Goal: Information Seeking & Learning: Find specific page/section

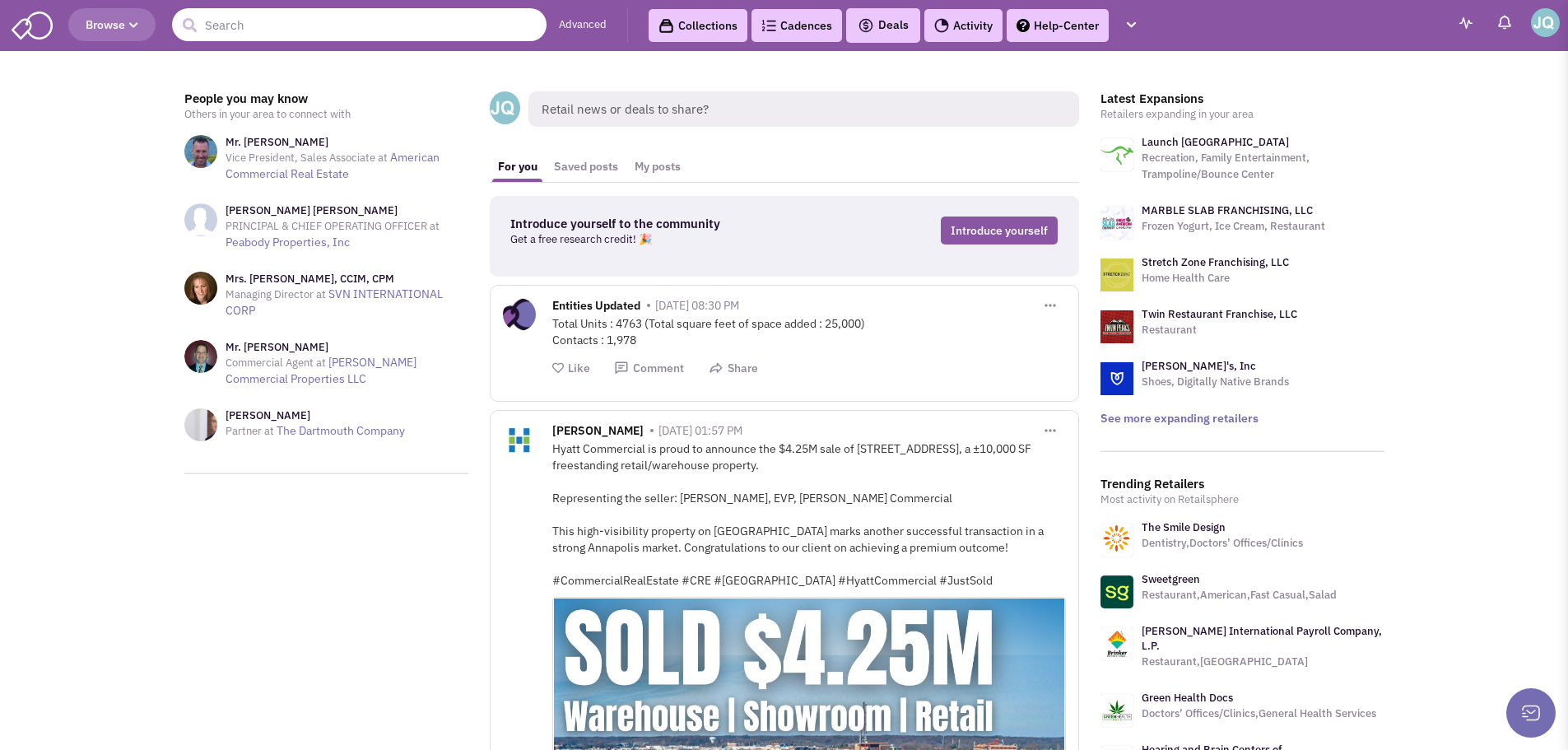
click at [341, 12] on input "text" at bounding box center [359, 25] width 374 height 33
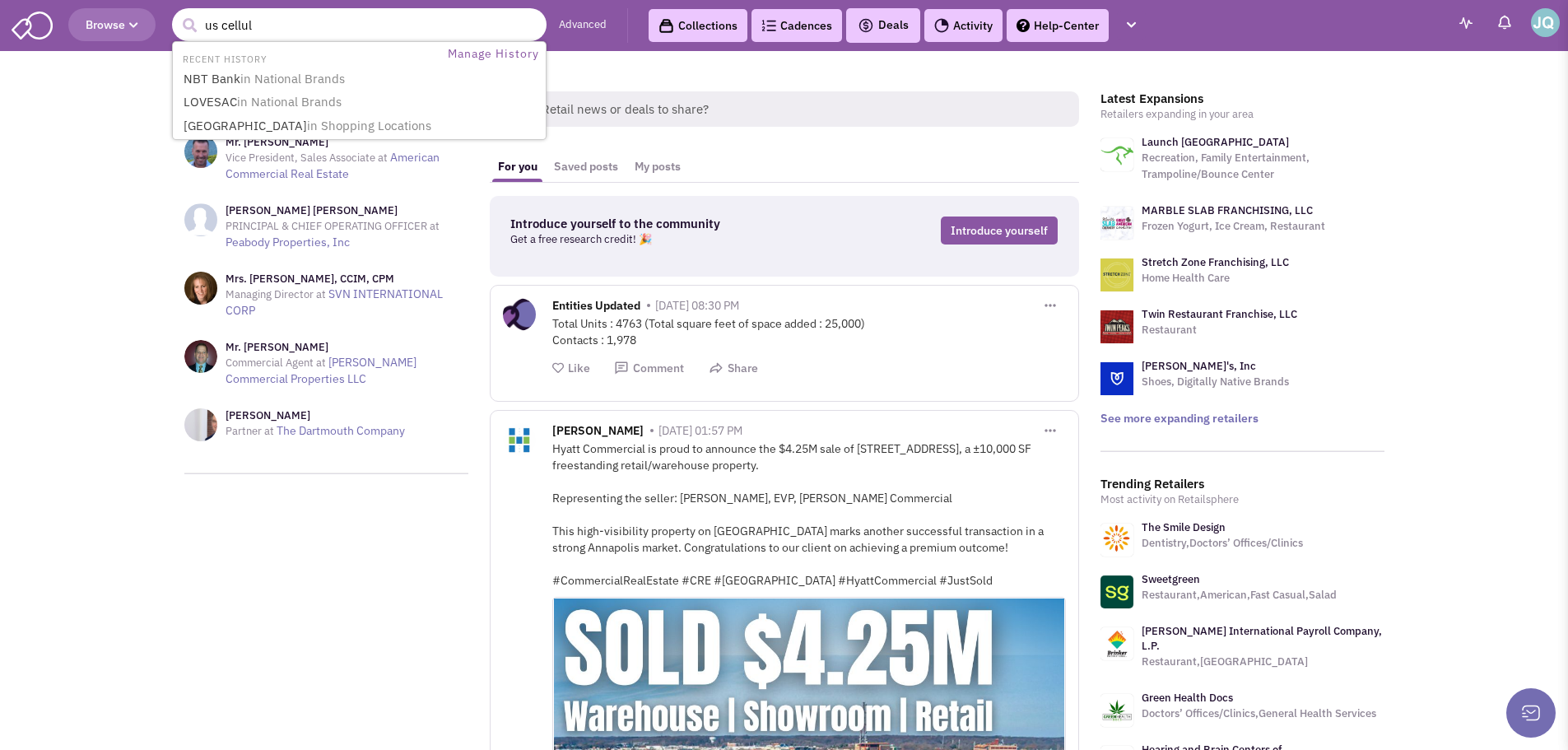
type input "us cellula"
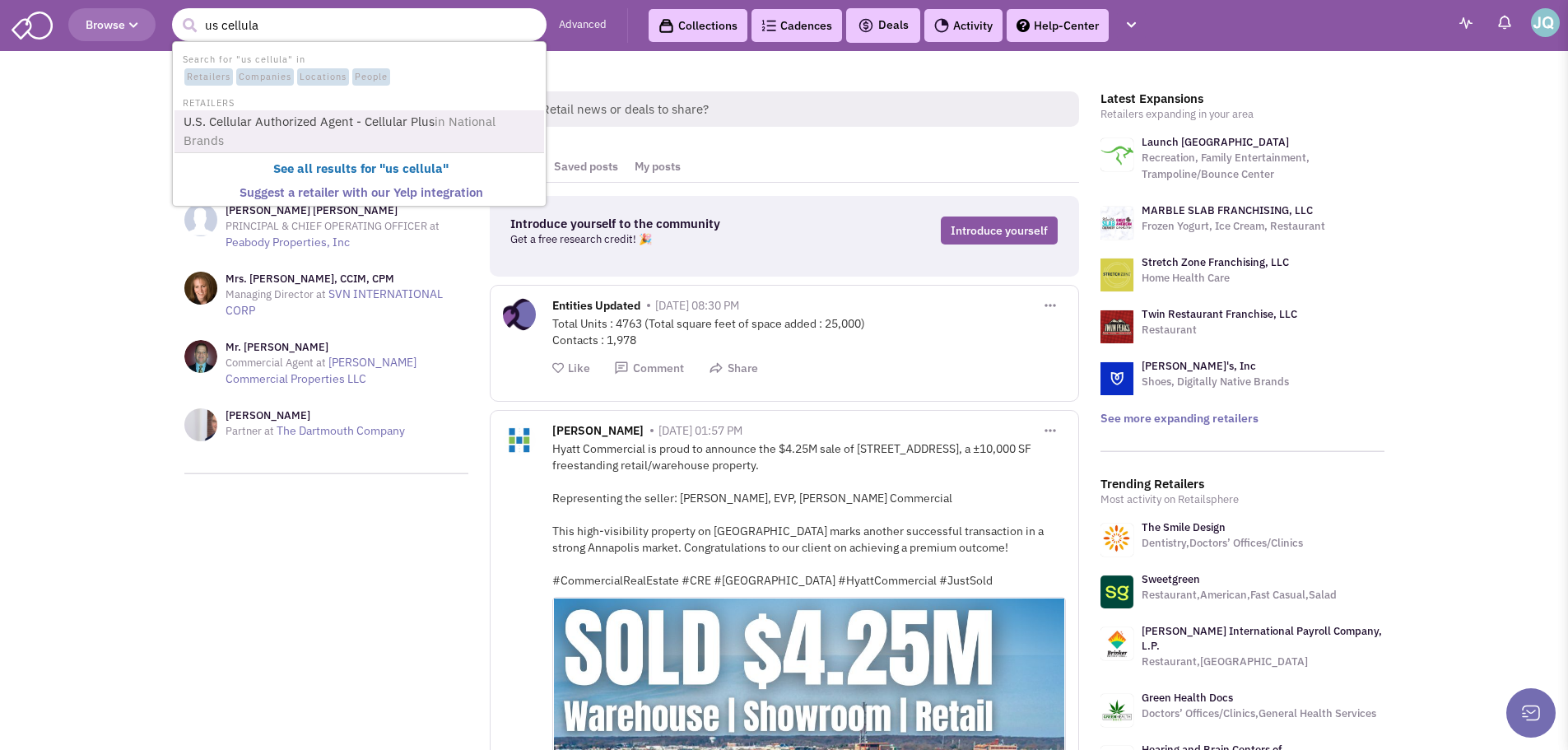
click at [245, 129] on link "U.S. Cellular Authorized Agent - Cellular Plus in National Brands" at bounding box center [361, 132] width 365 height 40
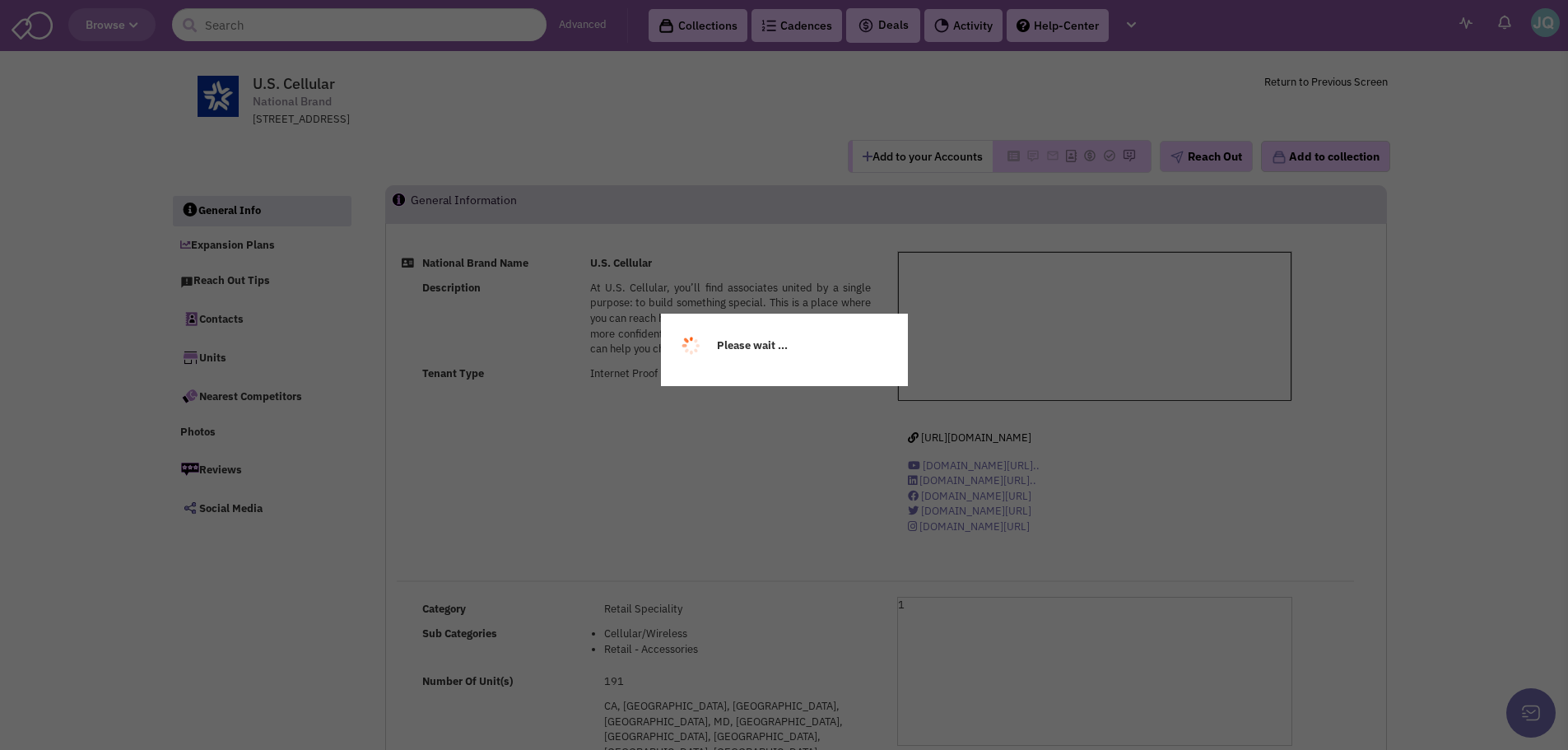
select select
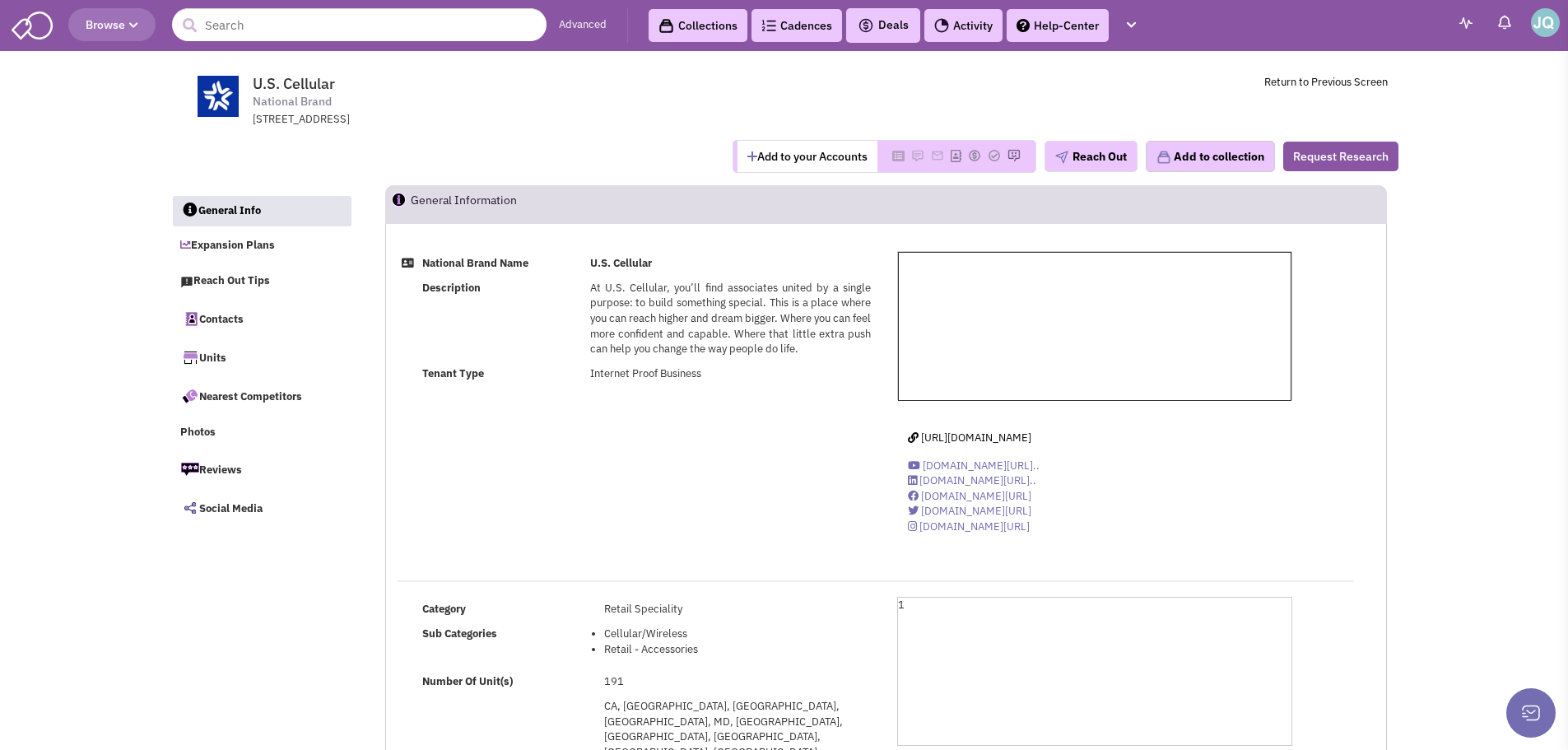
select select
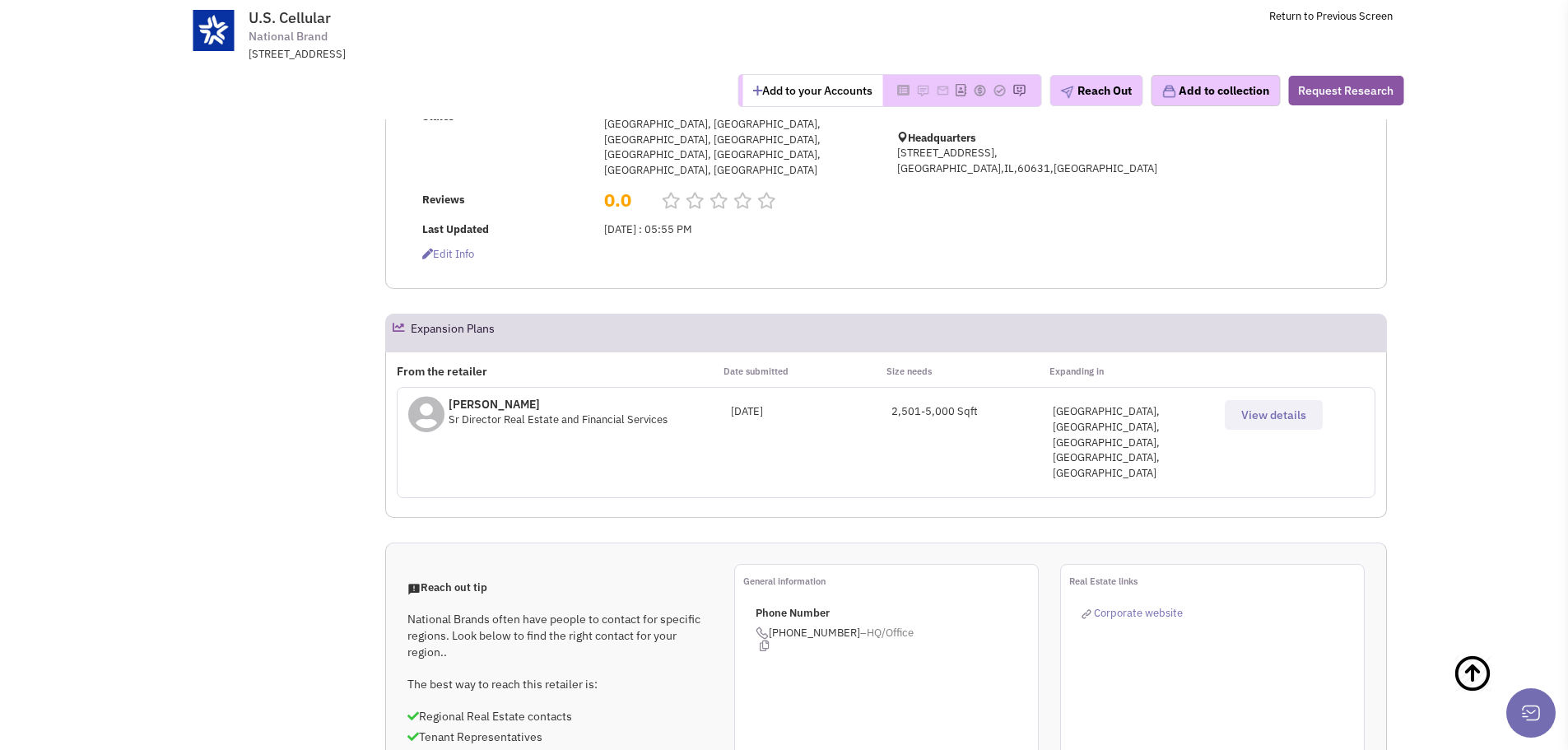
scroll to position [576, 0]
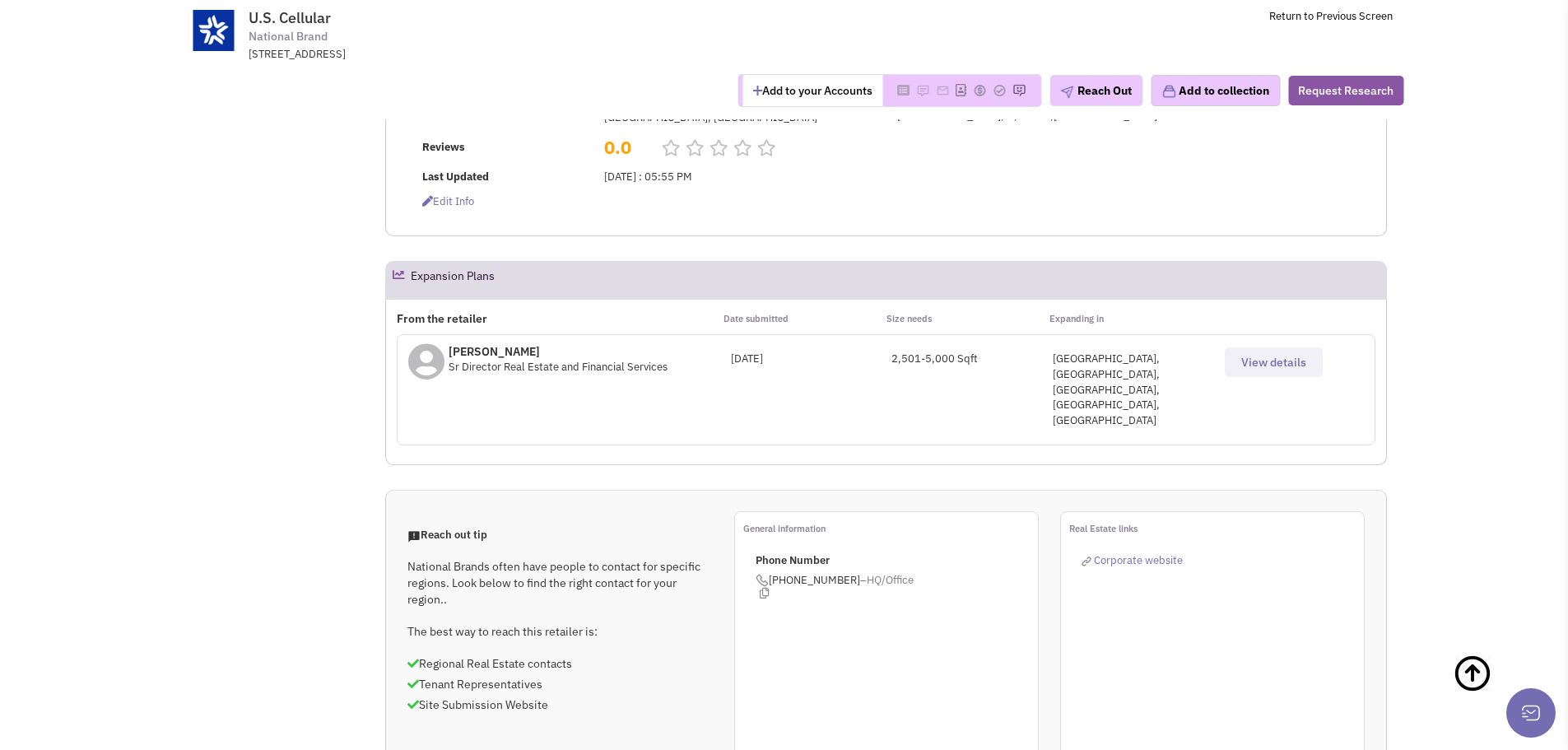
click at [1241, 348] on button "View details" at bounding box center [1273, 362] width 98 height 30
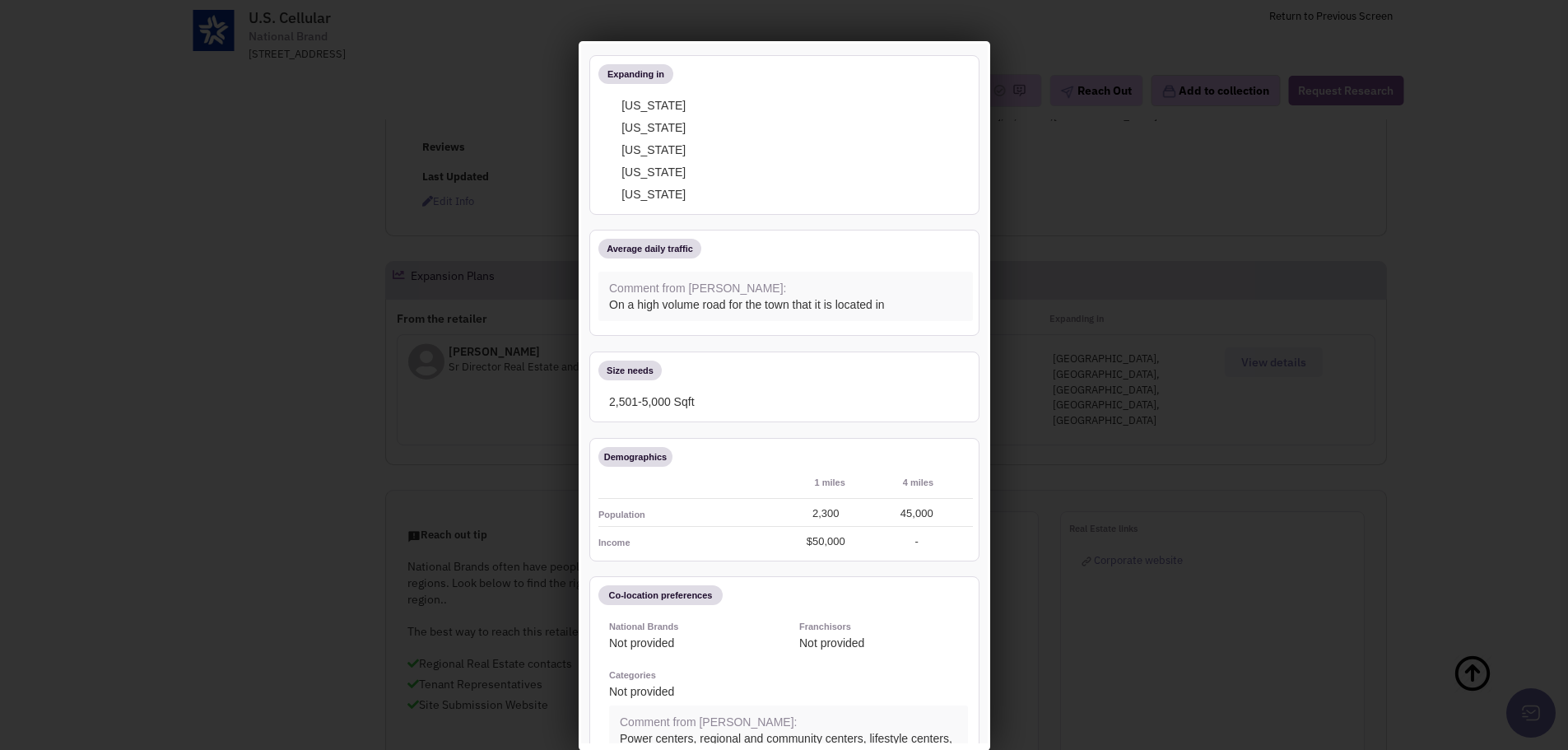
scroll to position [164, 0]
click at [1143, 437] on div at bounding box center [784, 375] width 1568 height 750
click at [1132, 396] on div at bounding box center [784, 375] width 1568 height 750
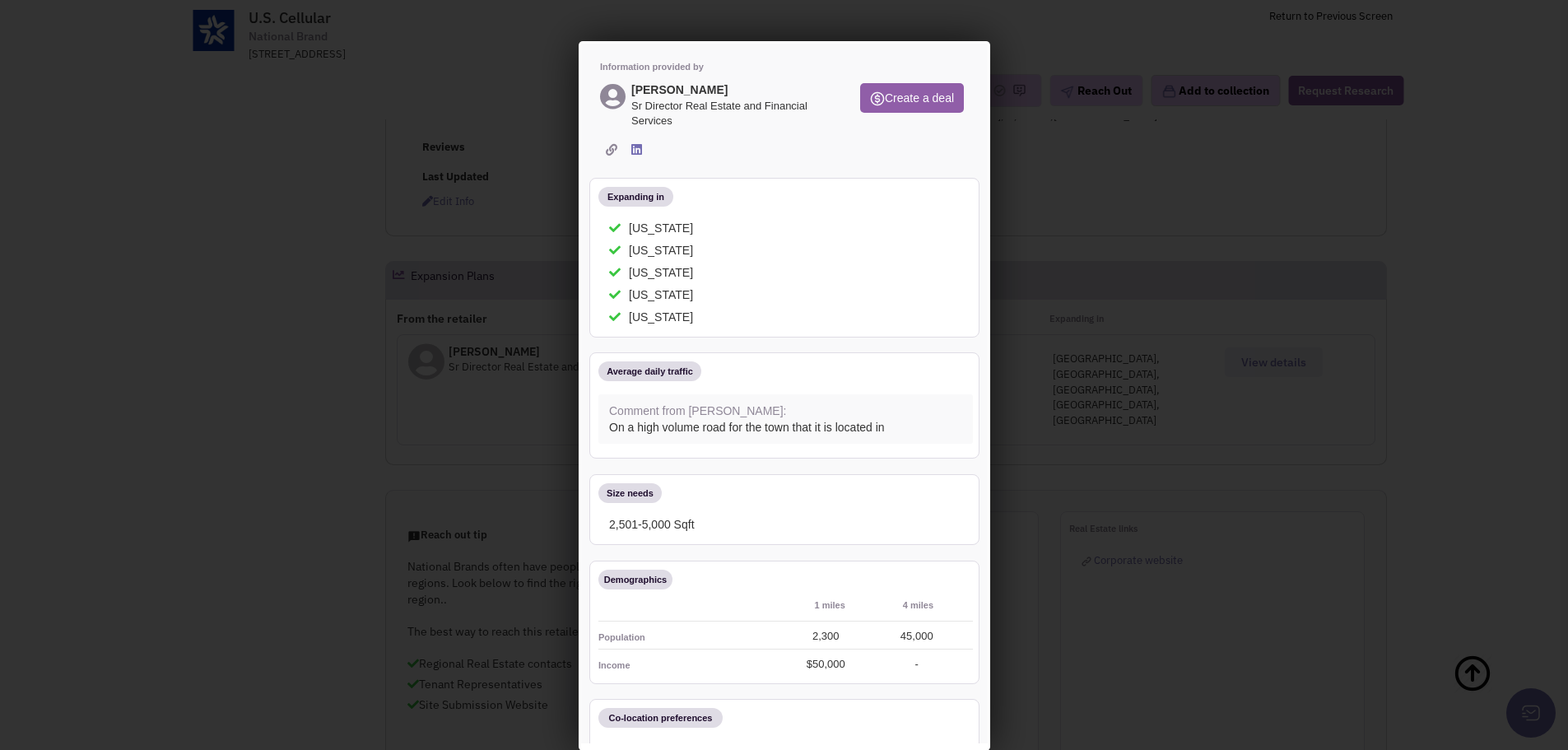
scroll to position [0, 0]
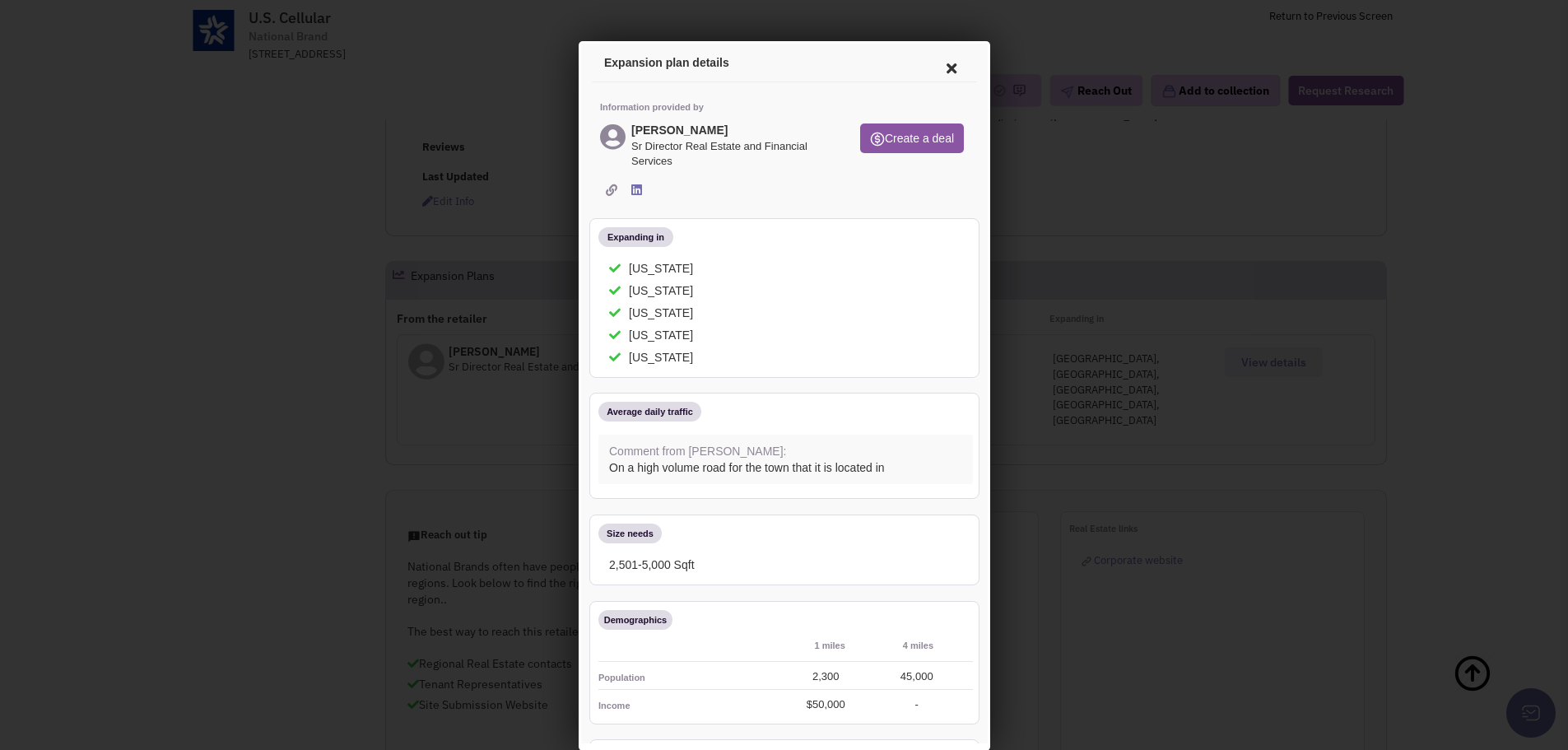
click at [930, 72] on icon at bounding box center [948, 65] width 35 height 39
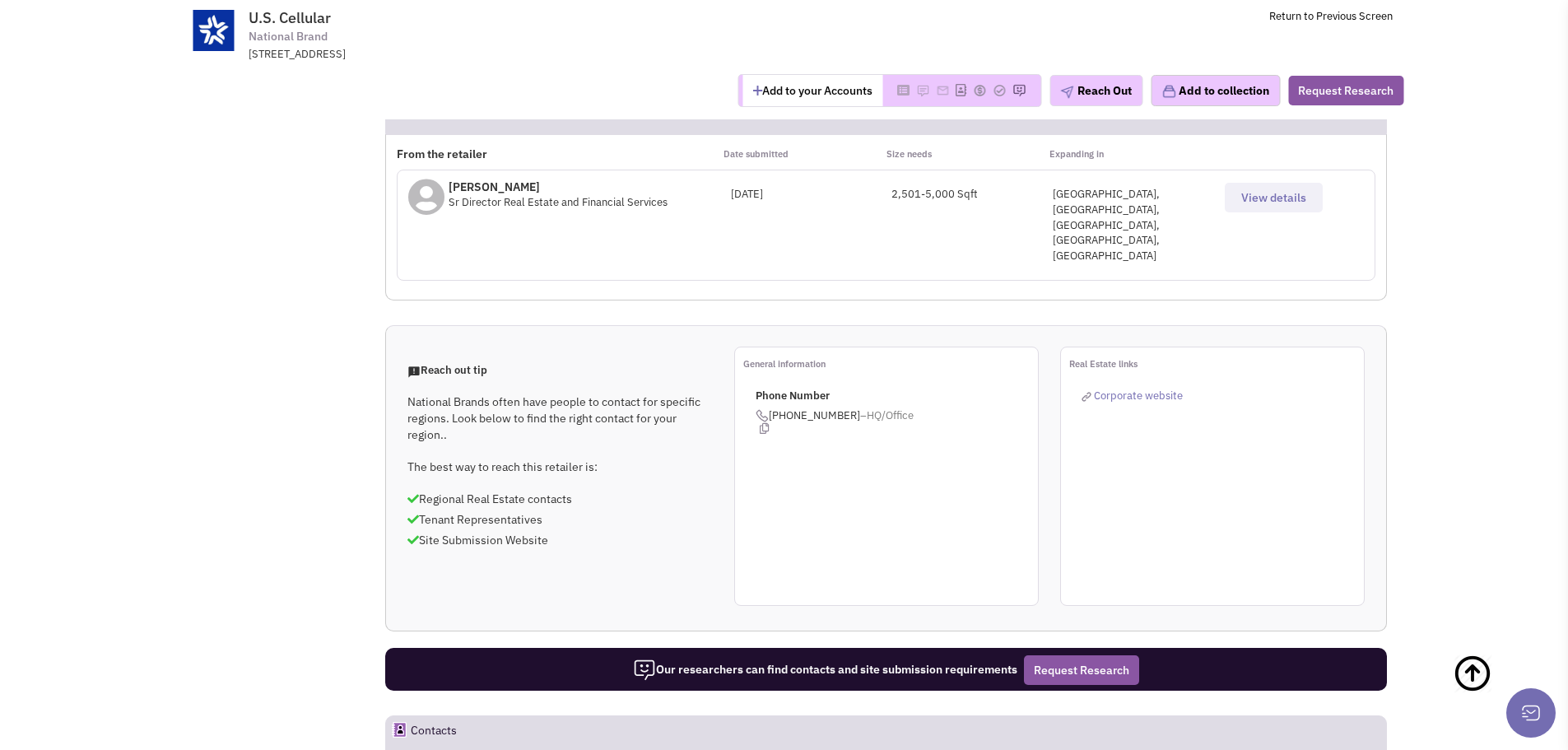
scroll to position [494, 0]
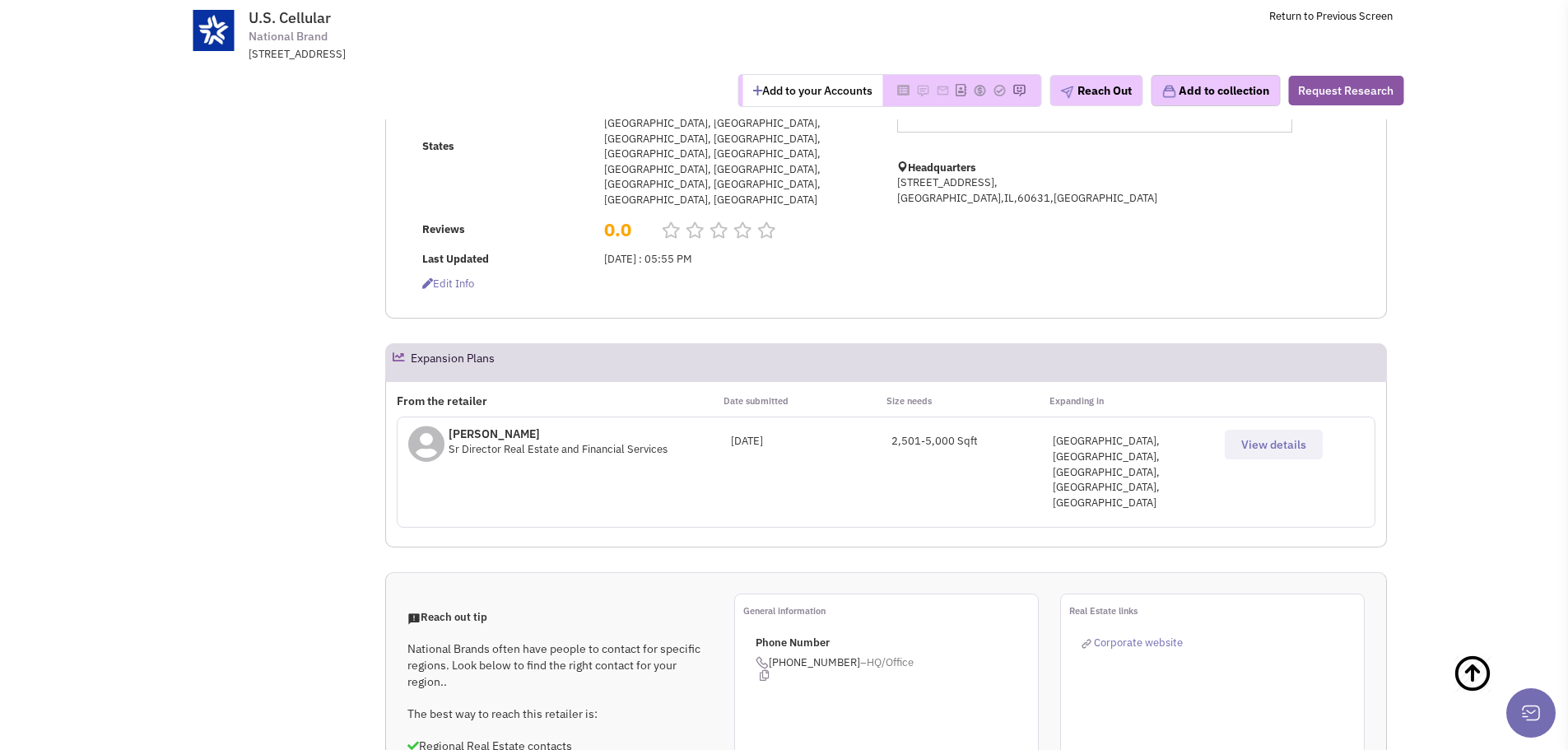
click at [1281, 437] on span "View details" at bounding box center [1274, 444] width 65 height 14
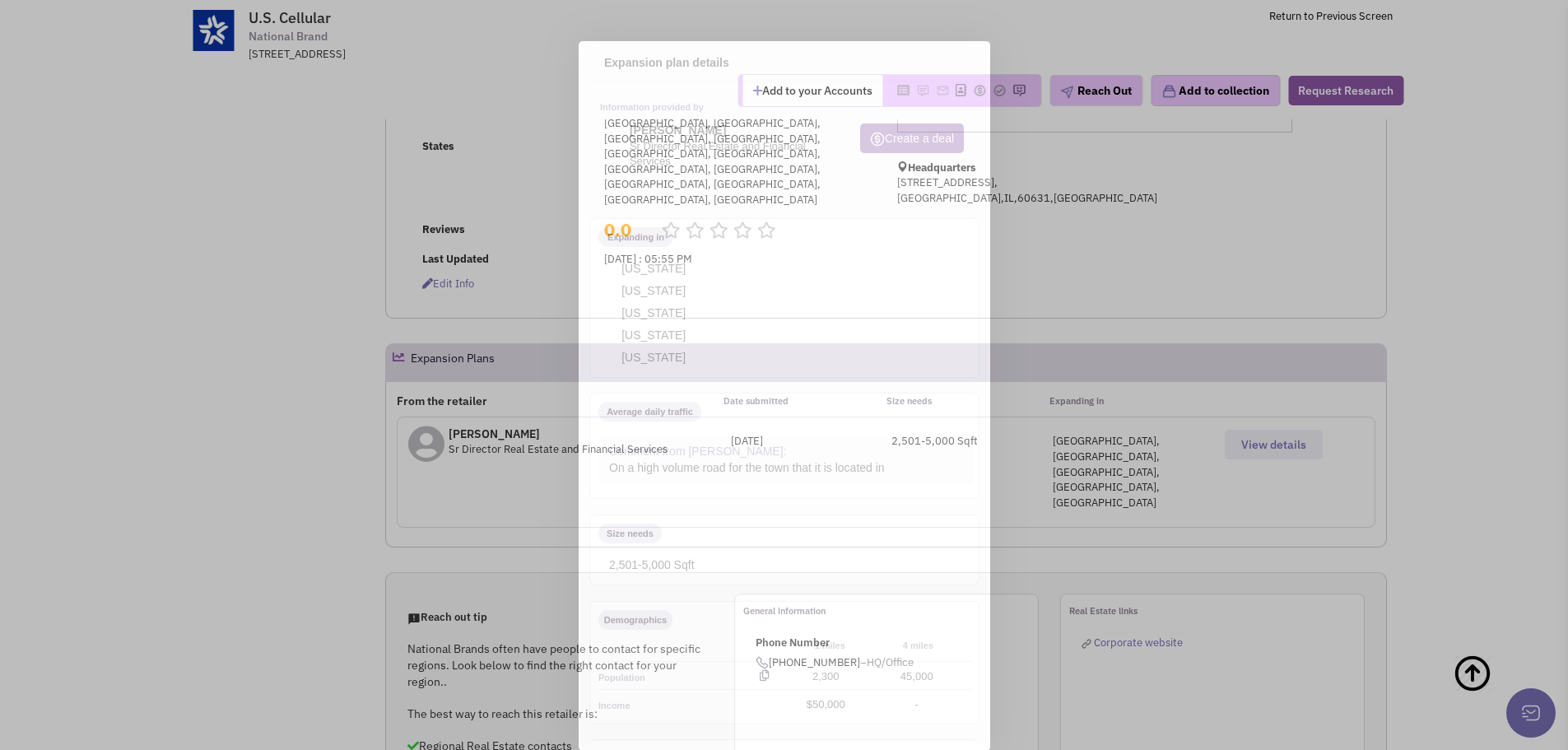
scroll to position [0, 0]
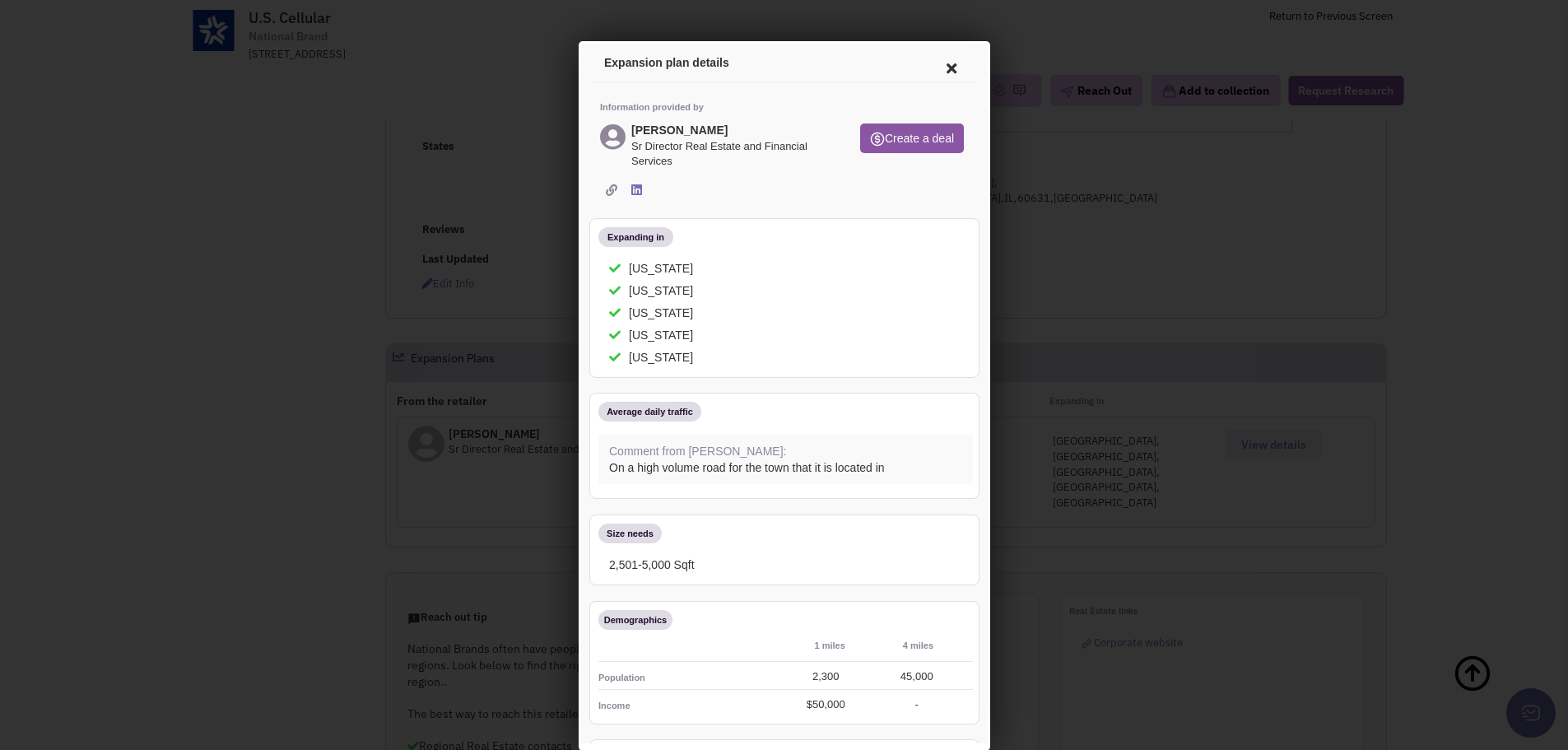
click at [635, 186] on icon at bounding box center [633, 187] width 11 height 12
click at [939, 60] on icon at bounding box center [948, 65] width 35 height 39
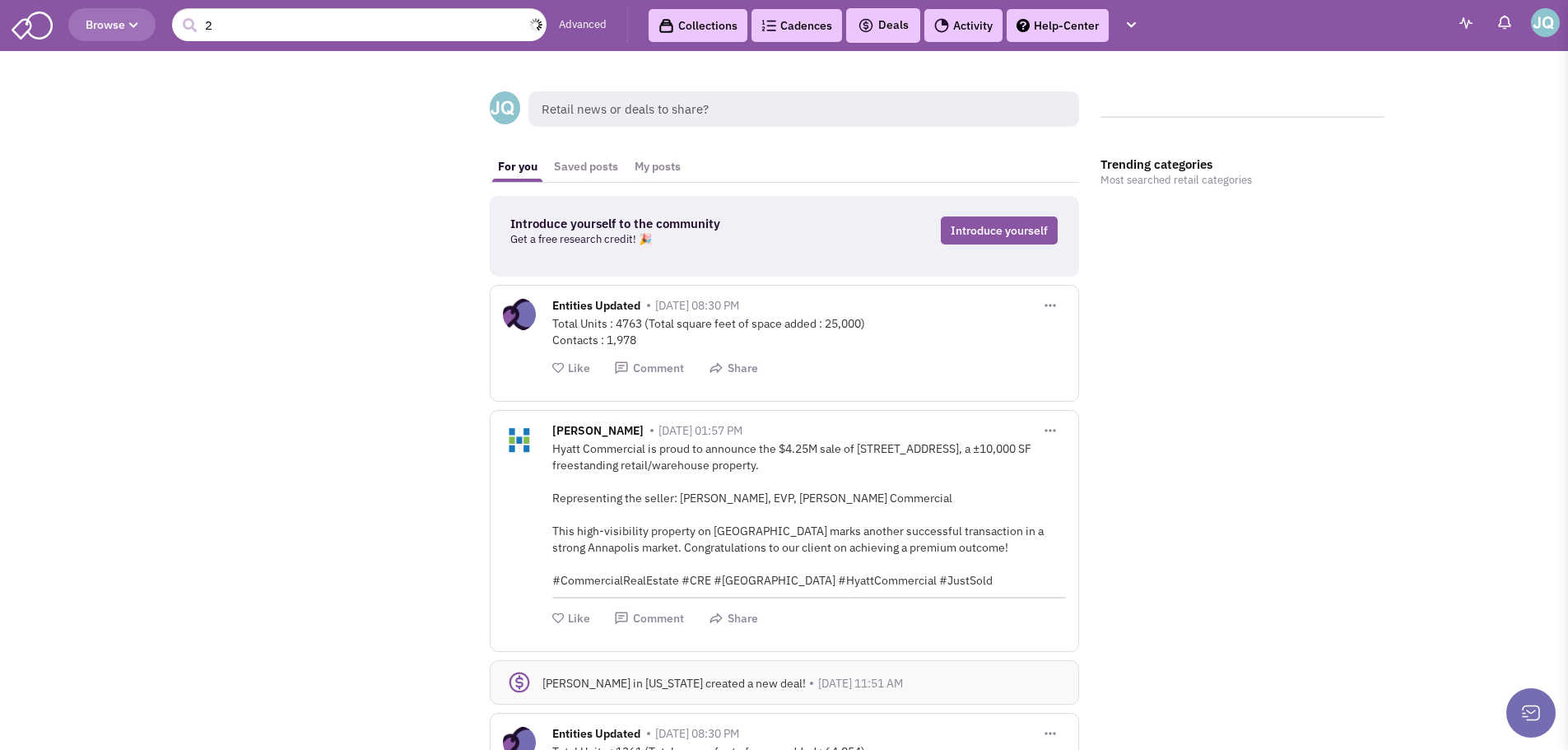
drag, startPoint x: 0, startPoint y: 0, endPoint x: 239, endPoint y: 26, distance: 240.4
click at [239, 26] on input "2" at bounding box center [359, 25] width 374 height 33
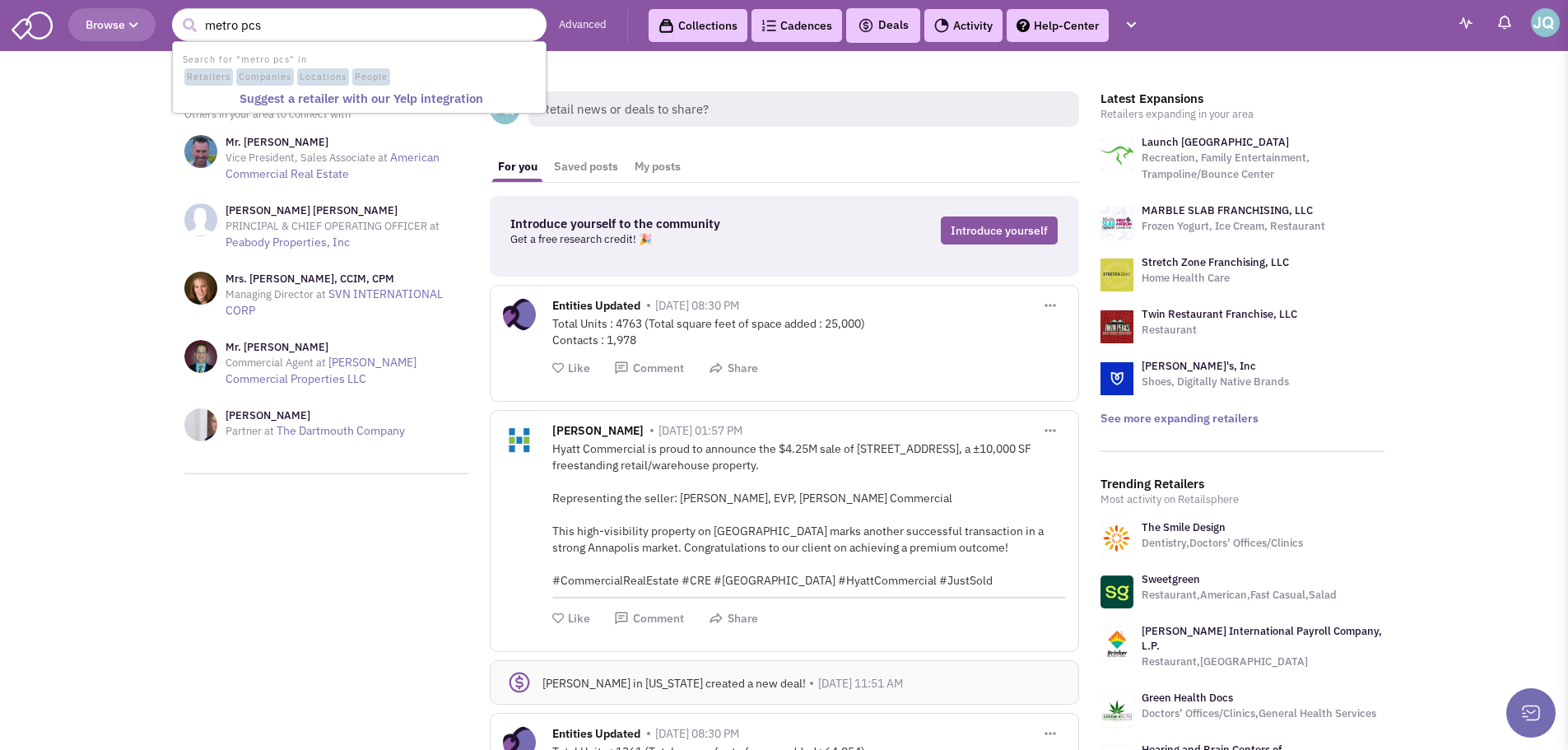
type input "metro pcs"
click at [177, 13] on button "submit" at bounding box center [189, 26] width 25 height 25
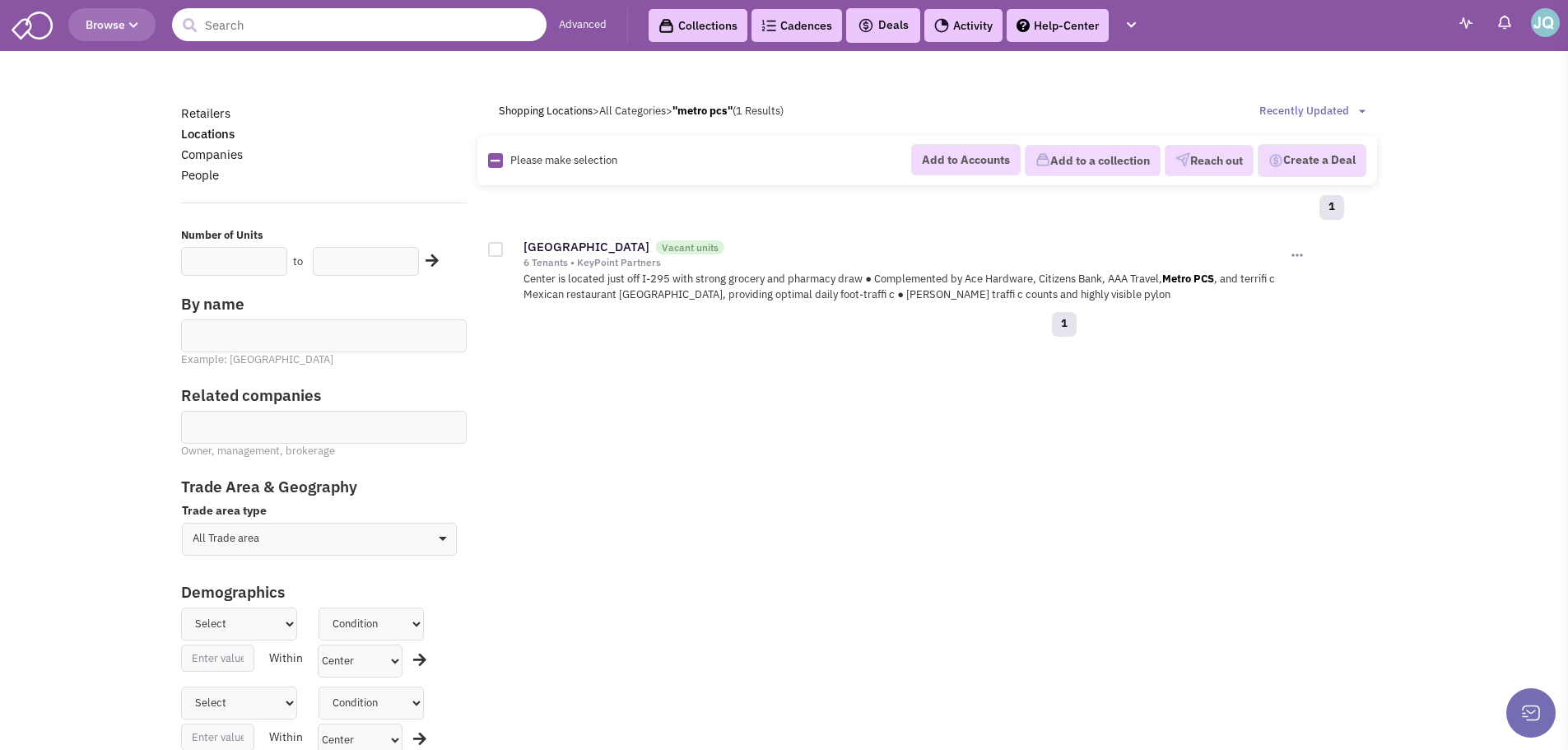
click at [302, 25] on input "text" at bounding box center [359, 25] width 374 height 33
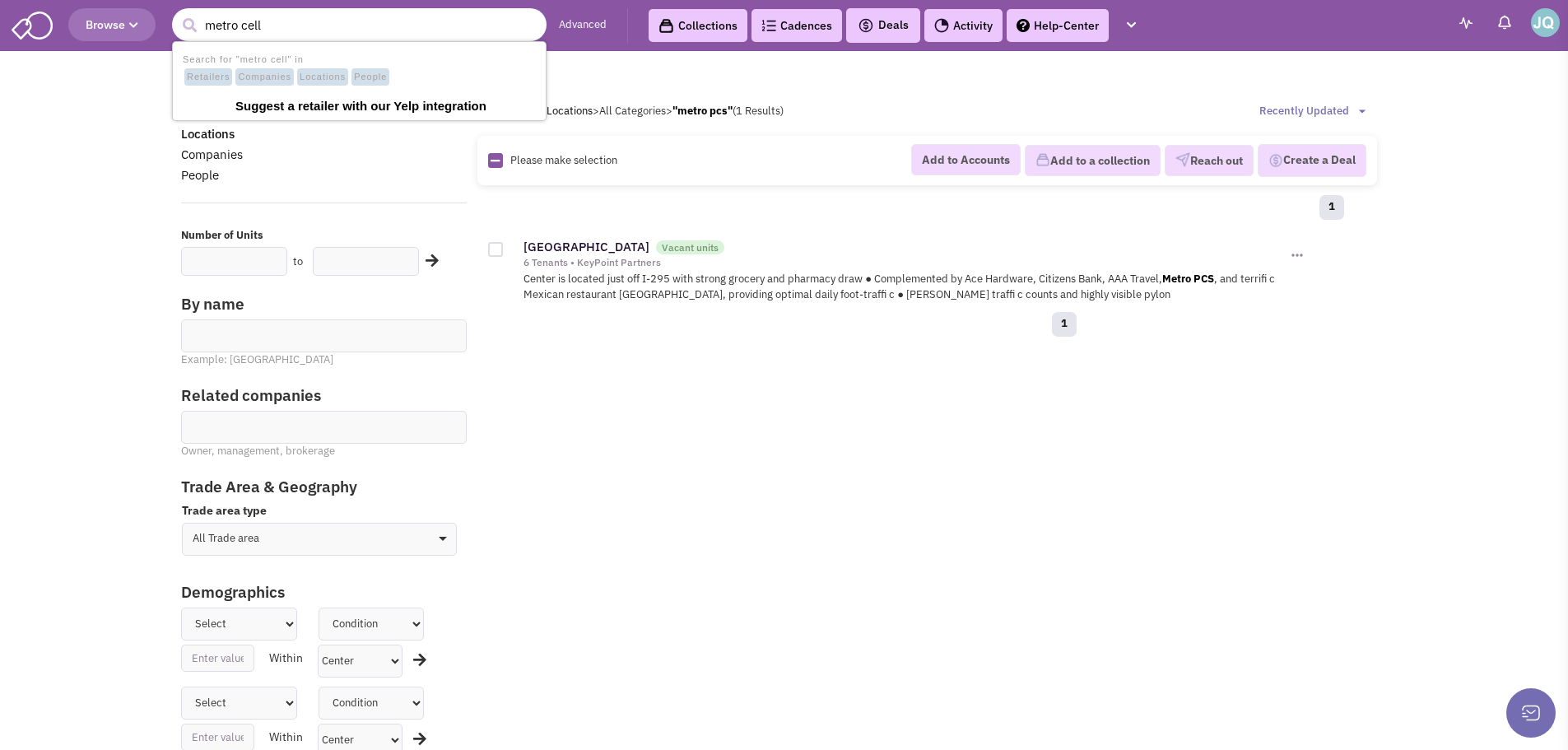
drag, startPoint x: 282, startPoint y: 19, endPoint x: 244, endPoint y: 21, distance: 38.1
click at [244, 21] on input "metro cell" at bounding box center [359, 25] width 374 height 33
type input "m"
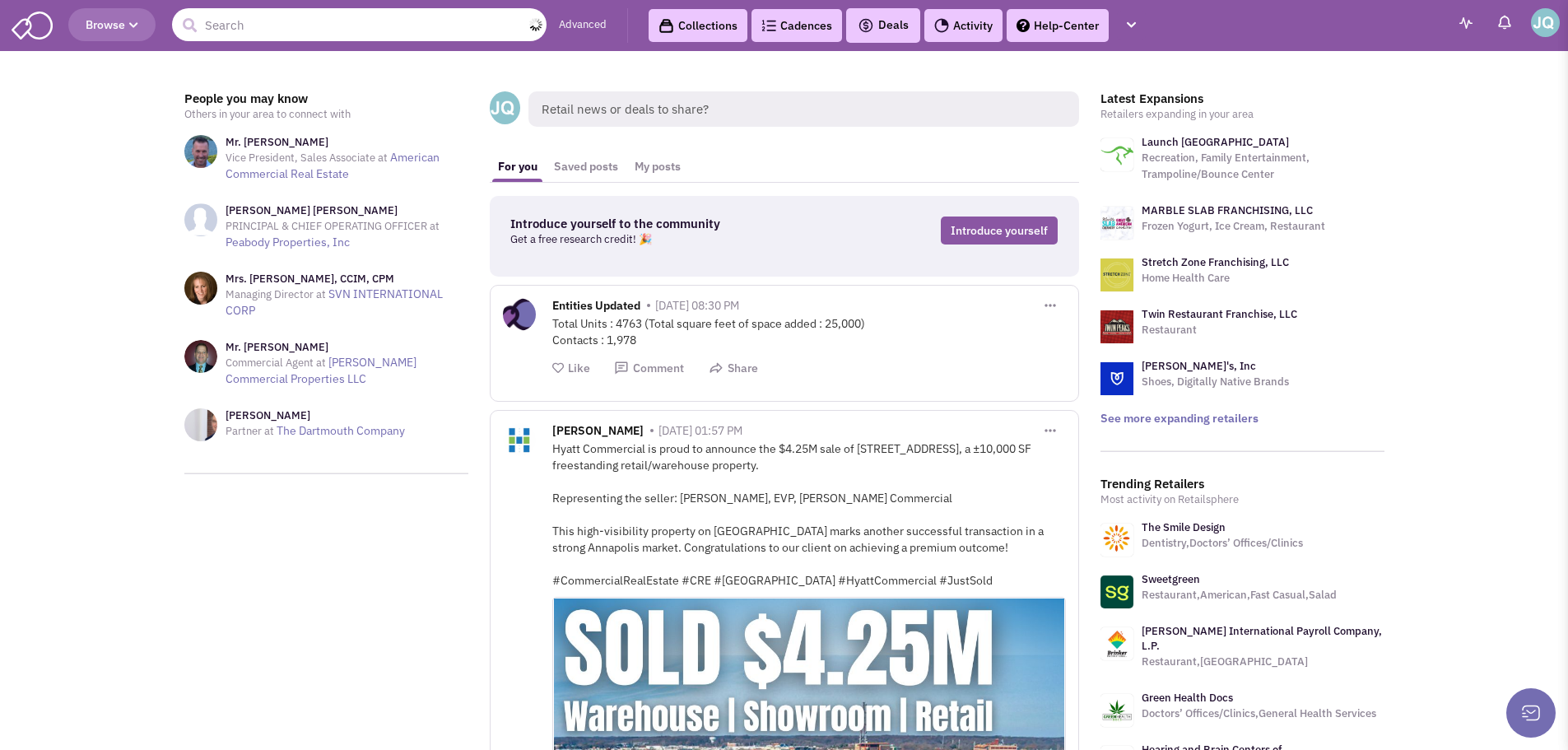
click at [384, 25] on input "text" at bounding box center [359, 25] width 374 height 33
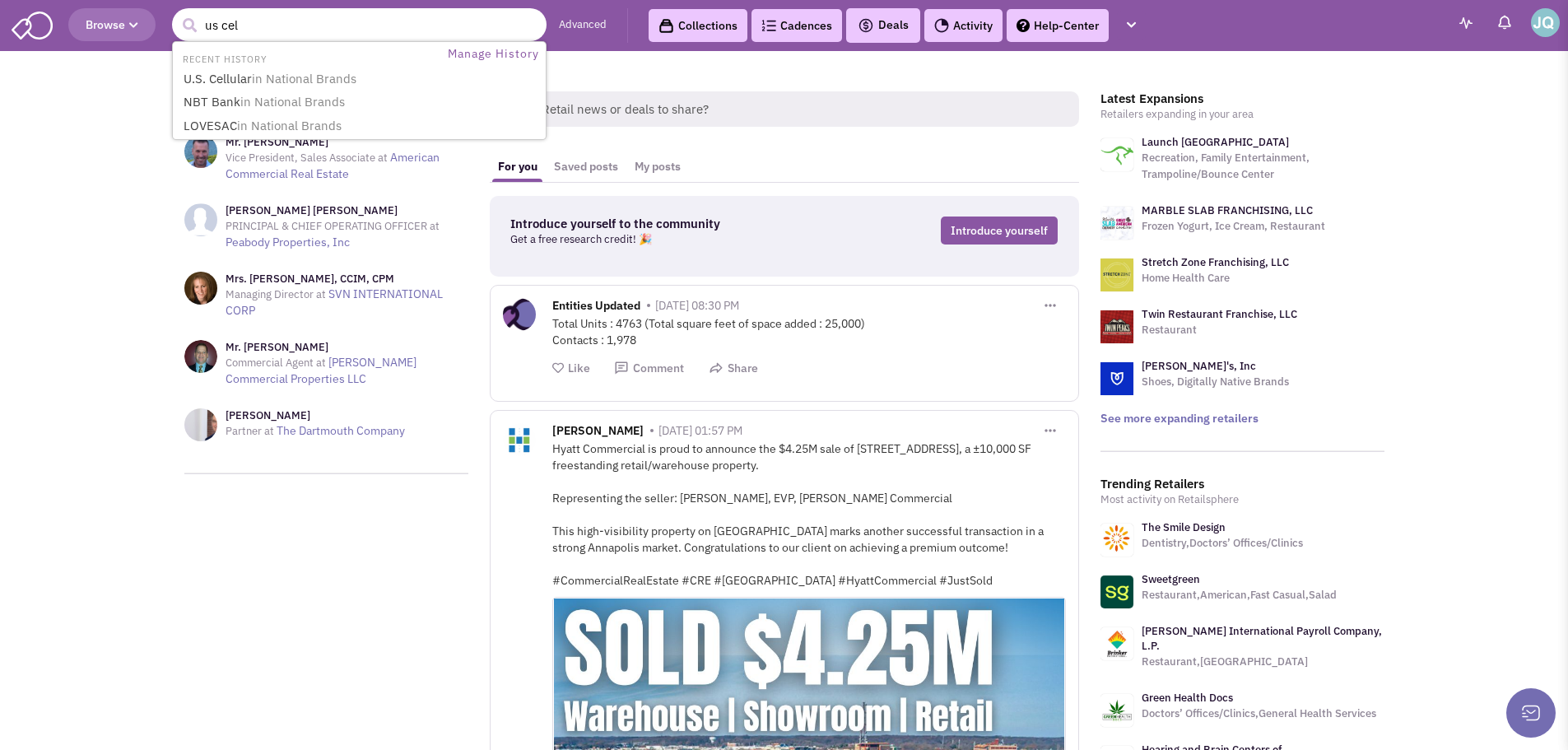
type input "us cell"
drag, startPoint x: 378, startPoint y: 16, endPoint x: 373, endPoint y: 47, distance: 31.4
click at [374, 37] on input "us cell" at bounding box center [359, 25] width 374 height 33
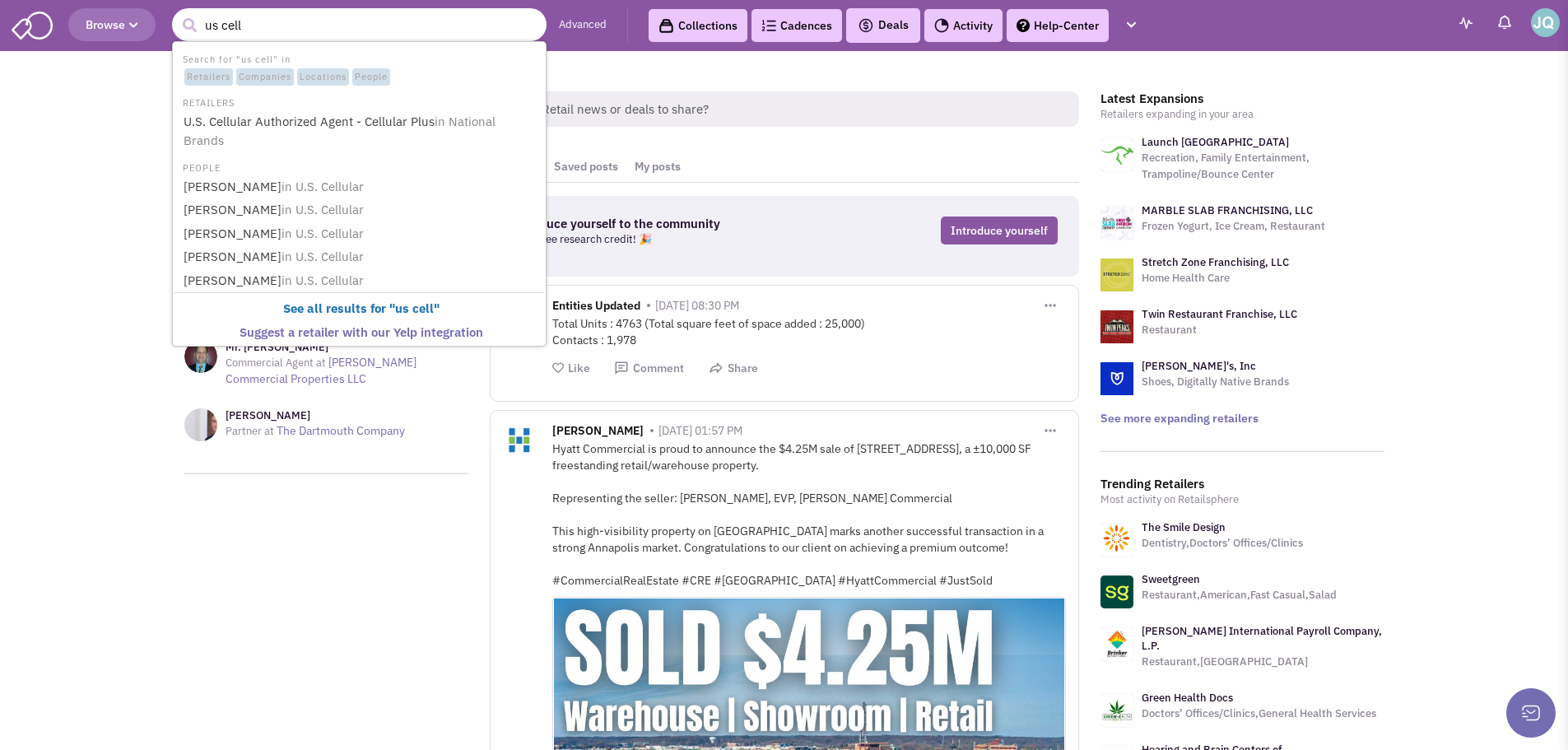
click at [352, 31] on input "us cell" at bounding box center [359, 25] width 374 height 33
click at [314, 114] on link "U.S. Cellular Authorized Agent - Cellular Plus in National Brands" at bounding box center [361, 132] width 365 height 40
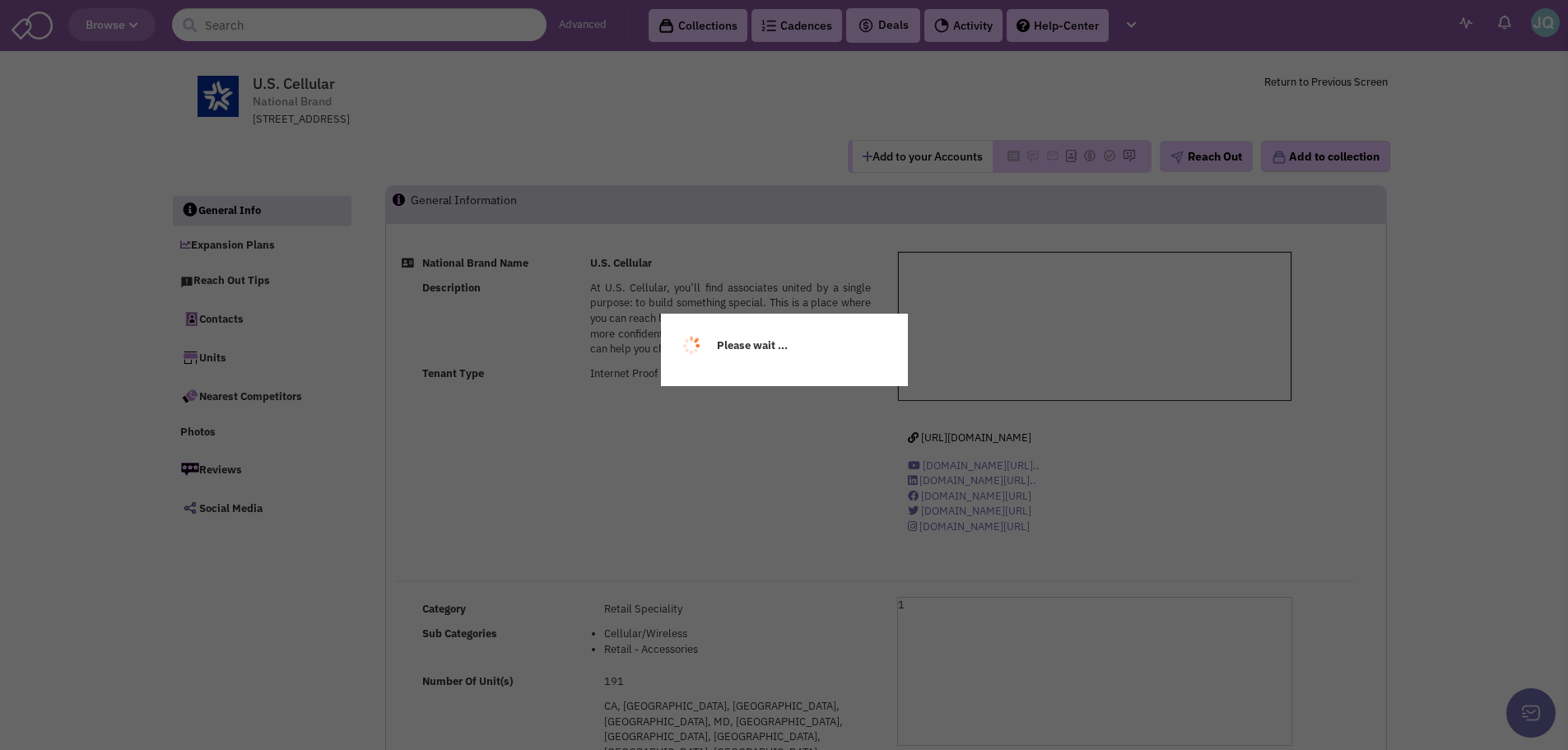
select select
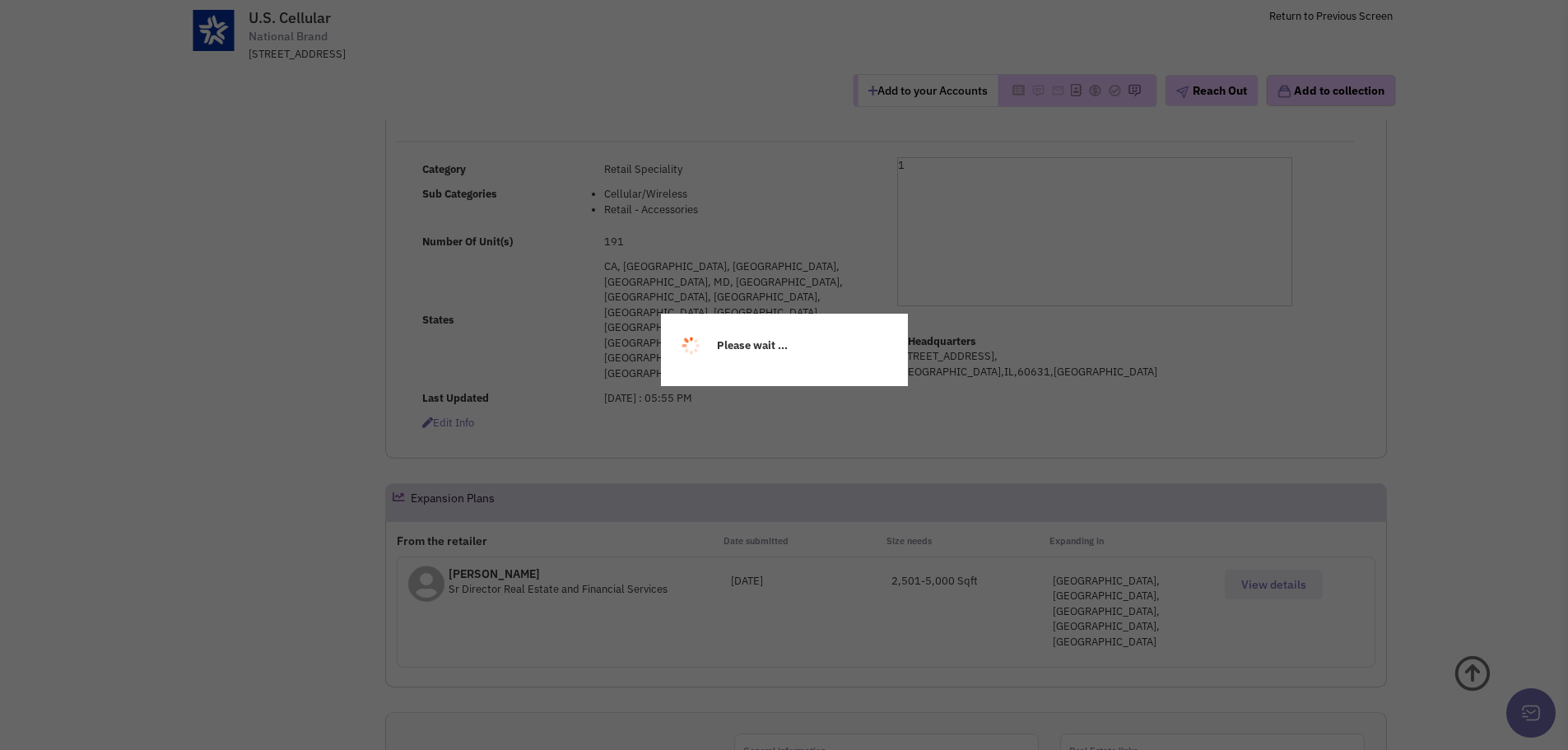
scroll to position [329, 0]
select select
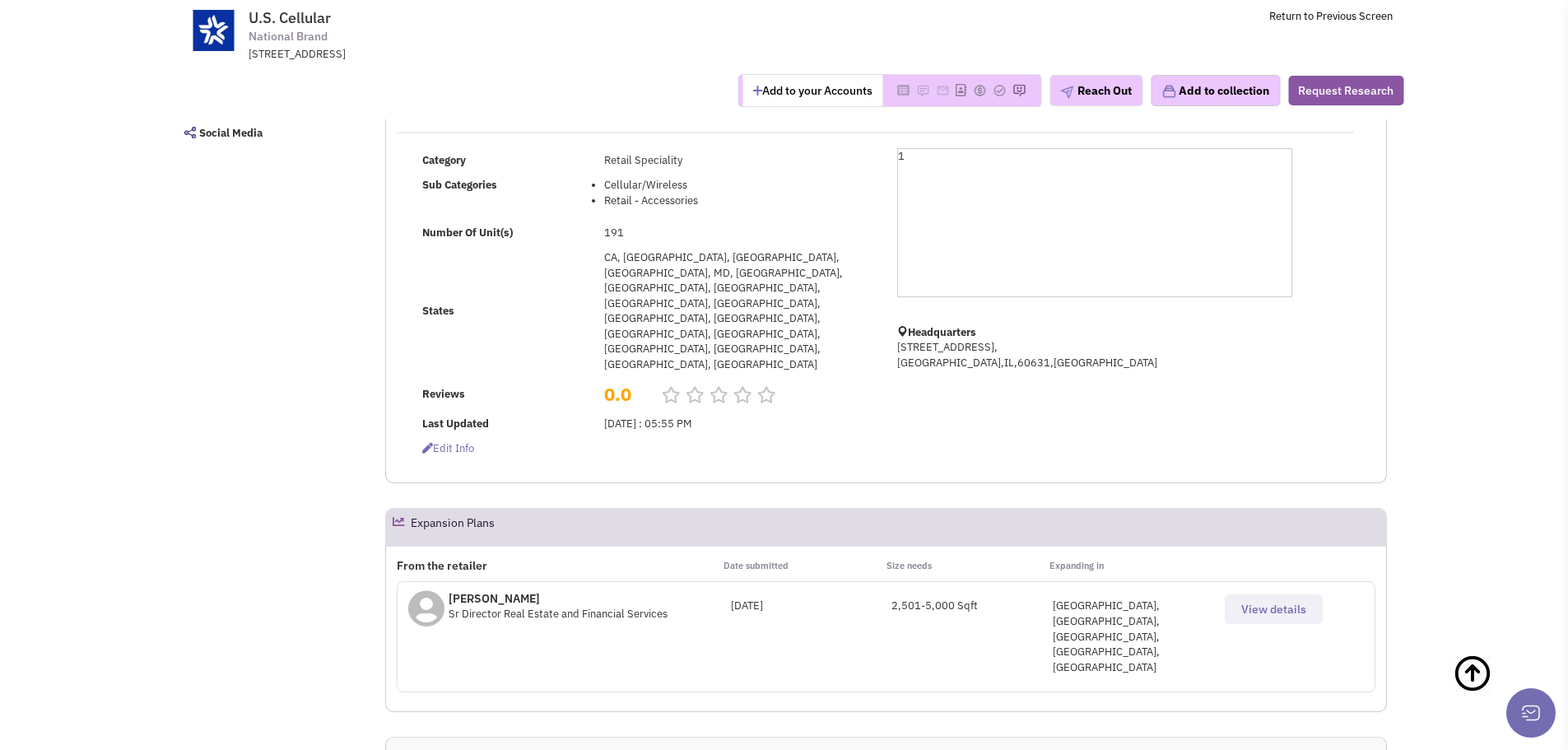
click at [1286, 602] on span "View details" at bounding box center [1274, 609] width 65 height 14
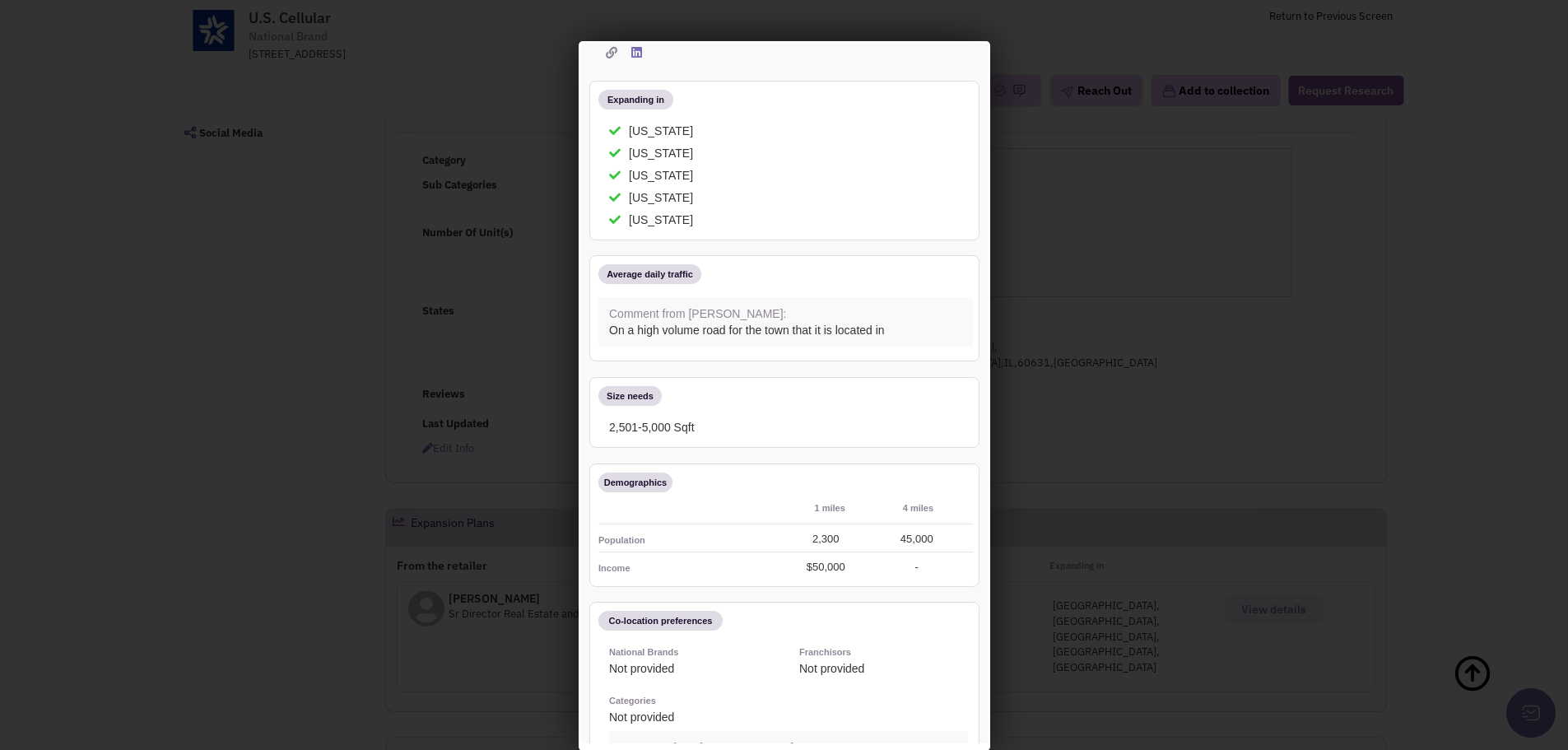
scroll to position [0, 0]
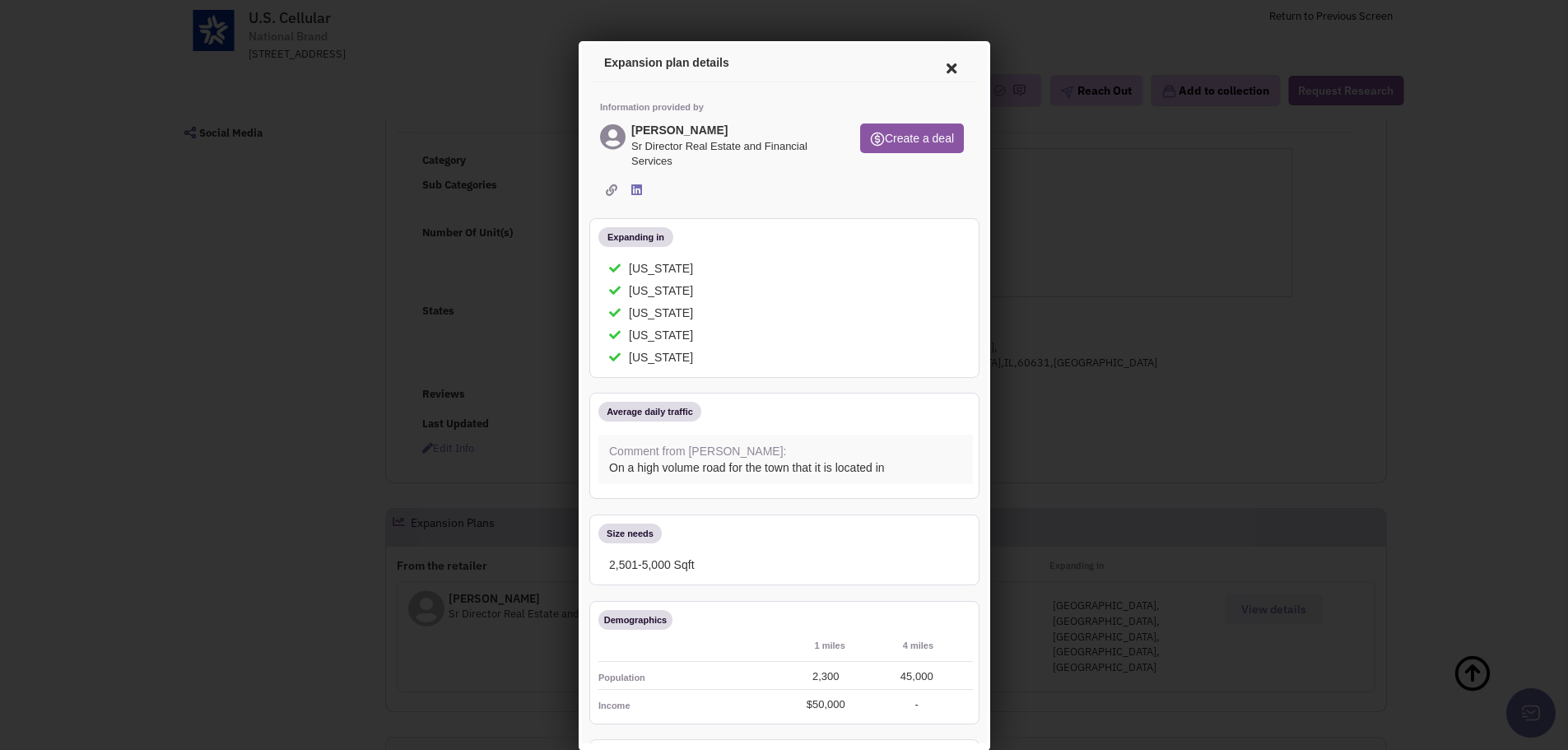
drag, startPoint x: 614, startPoint y: 185, endPoint x: 603, endPoint y: 186, distance: 11.0
click at [603, 186] on span at bounding box center [608, 189] width 23 height 15
click at [603, 186] on icon at bounding box center [608, 187] width 12 height 12
click at [932, 58] on icon at bounding box center [948, 65] width 35 height 39
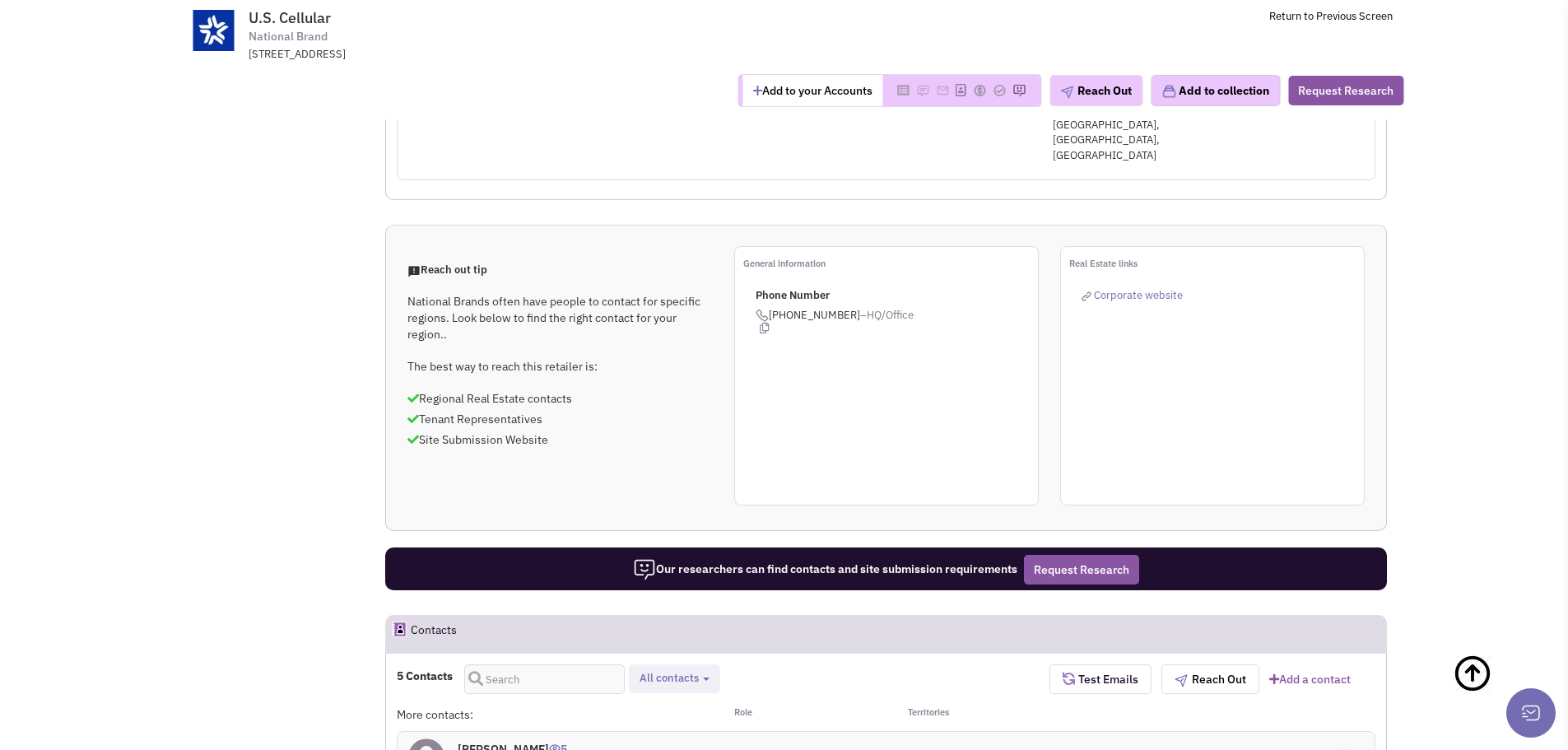
scroll to position [906, 0]
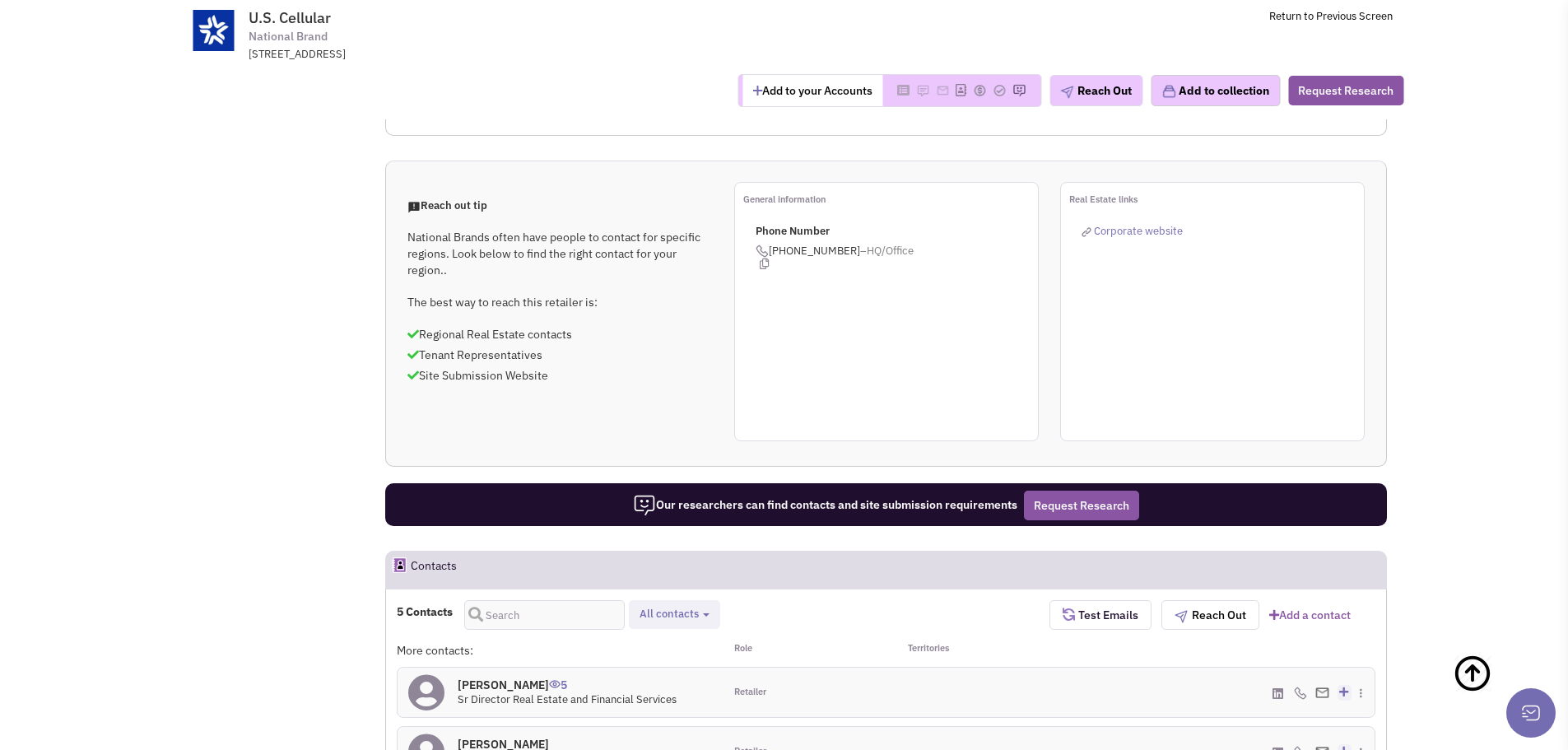
click at [1324, 688] on img at bounding box center [1322, 692] width 14 height 11
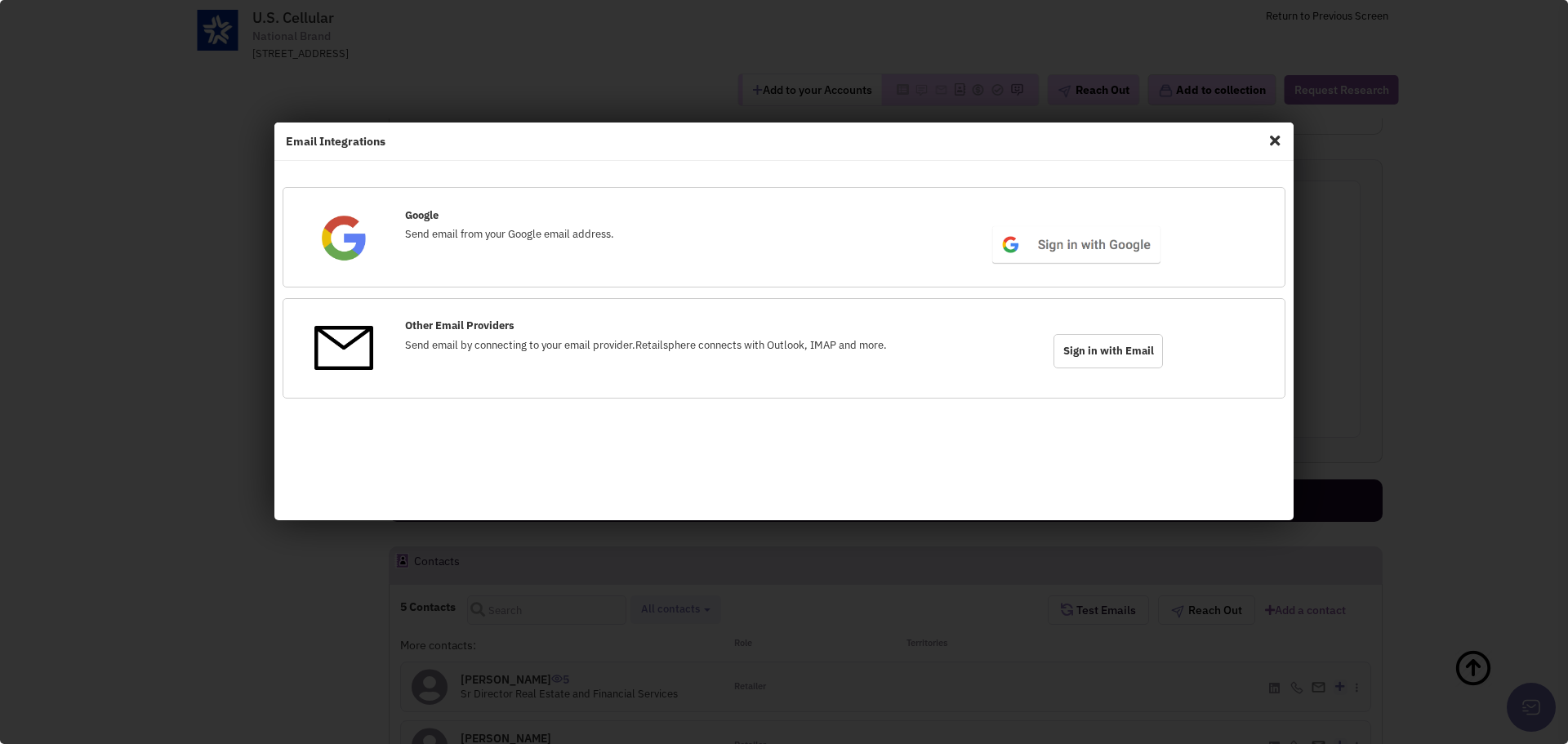
click at [1105, 358] on span "Sign in with Email" at bounding box center [1108, 352] width 110 height 34
click at [1264, 133] on span "Close" at bounding box center [1275, 140] width 21 height 26
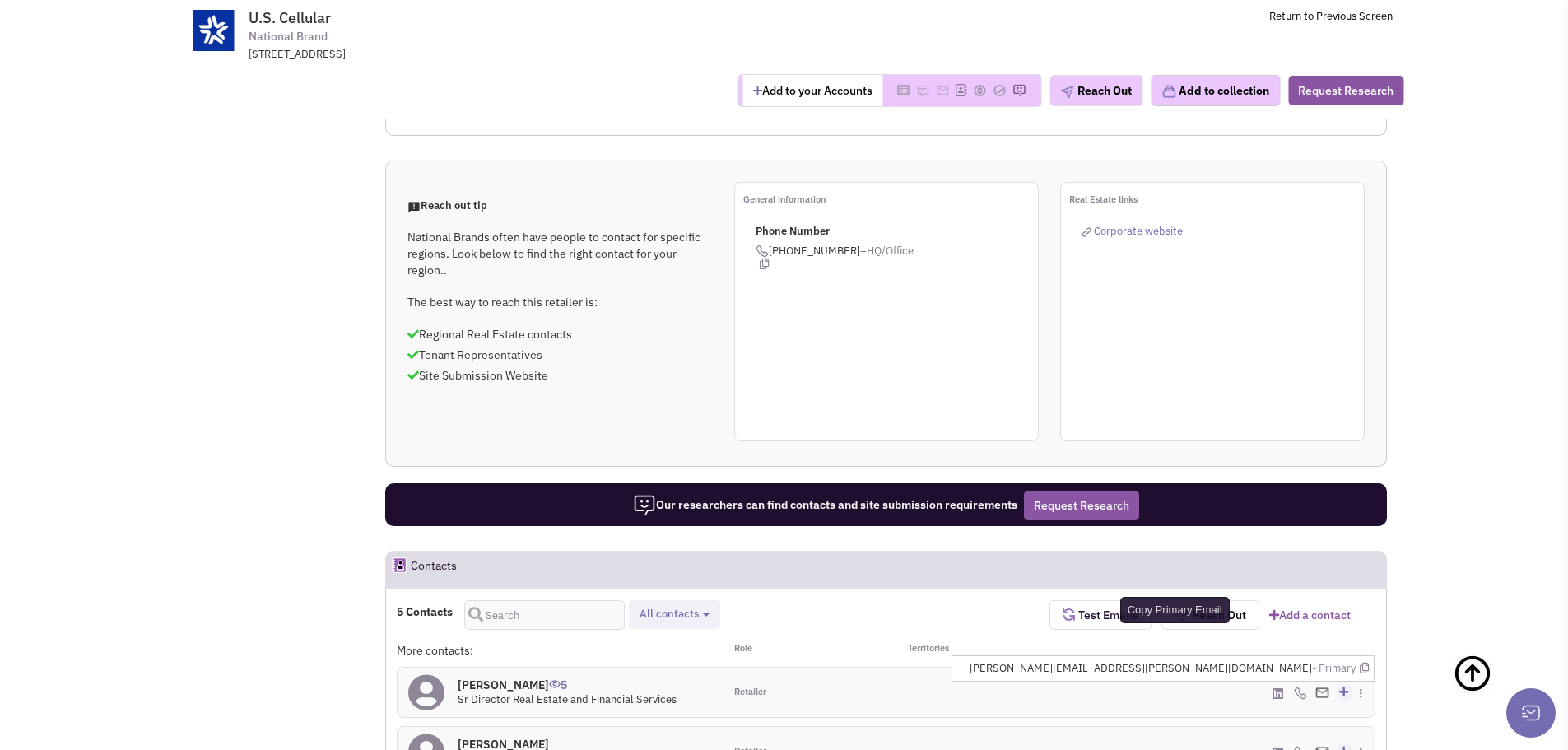
click at [1360, 663] on icon at bounding box center [1363, 667] width 9 height 11
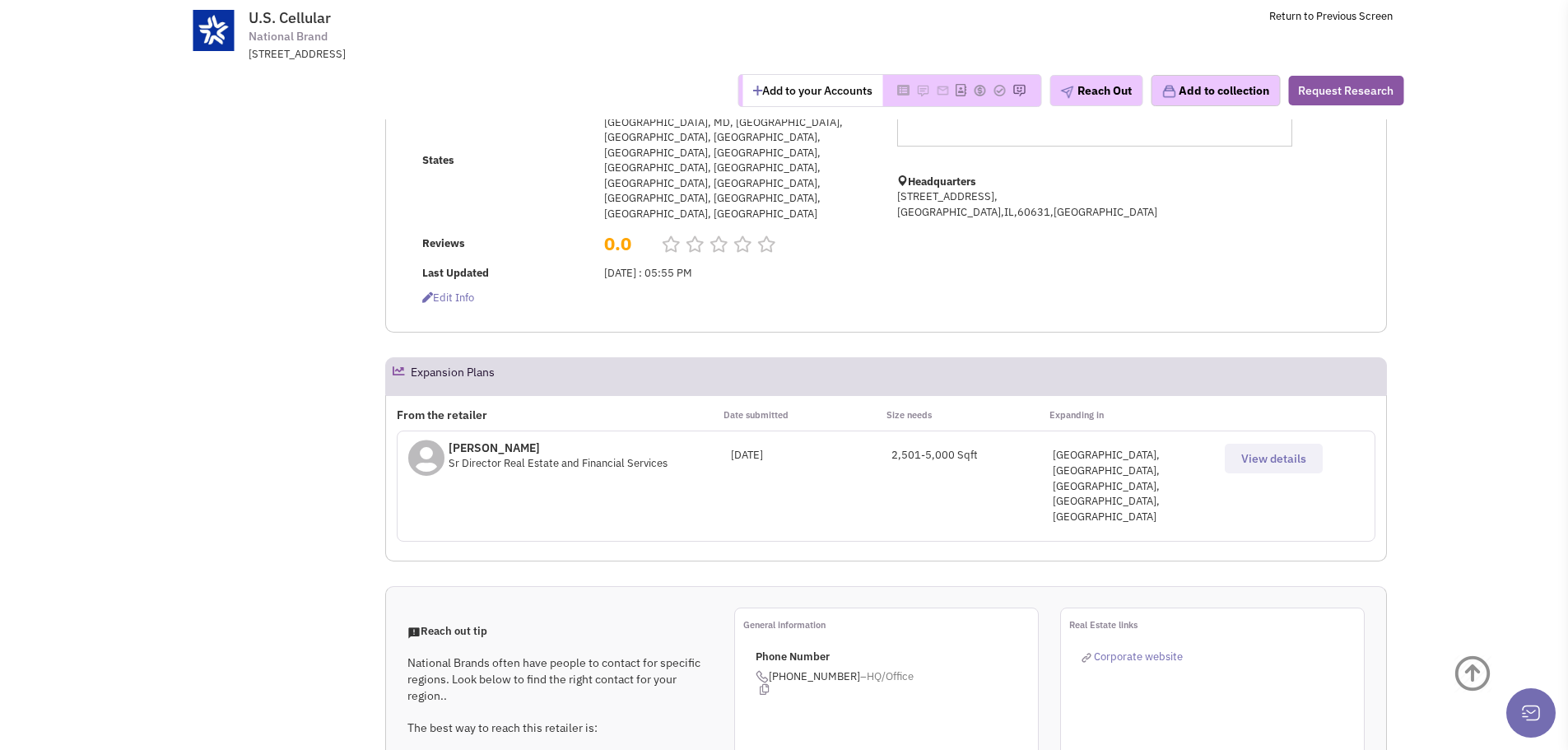
scroll to position [494, 0]
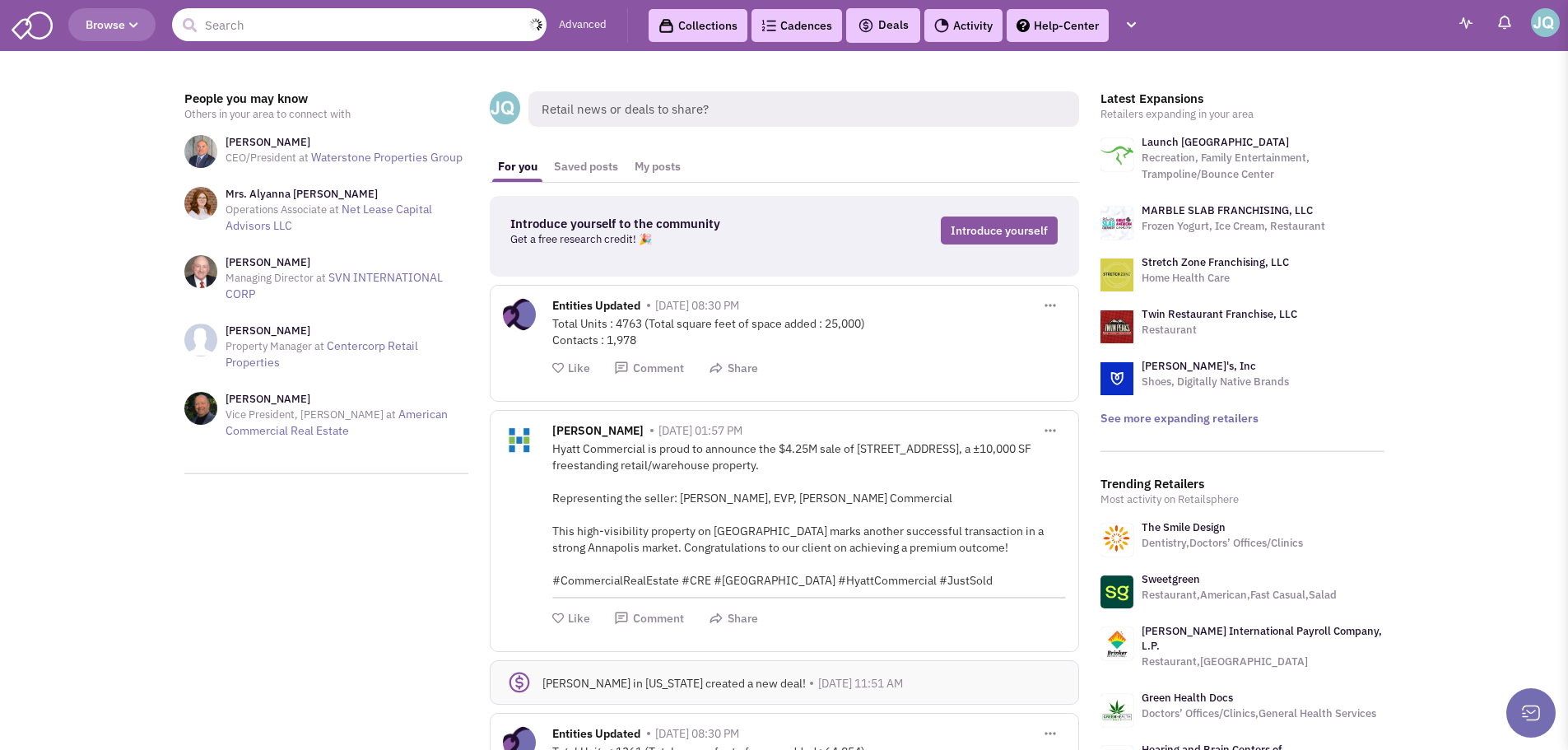
click at [327, 21] on input "text" at bounding box center [359, 25] width 374 height 33
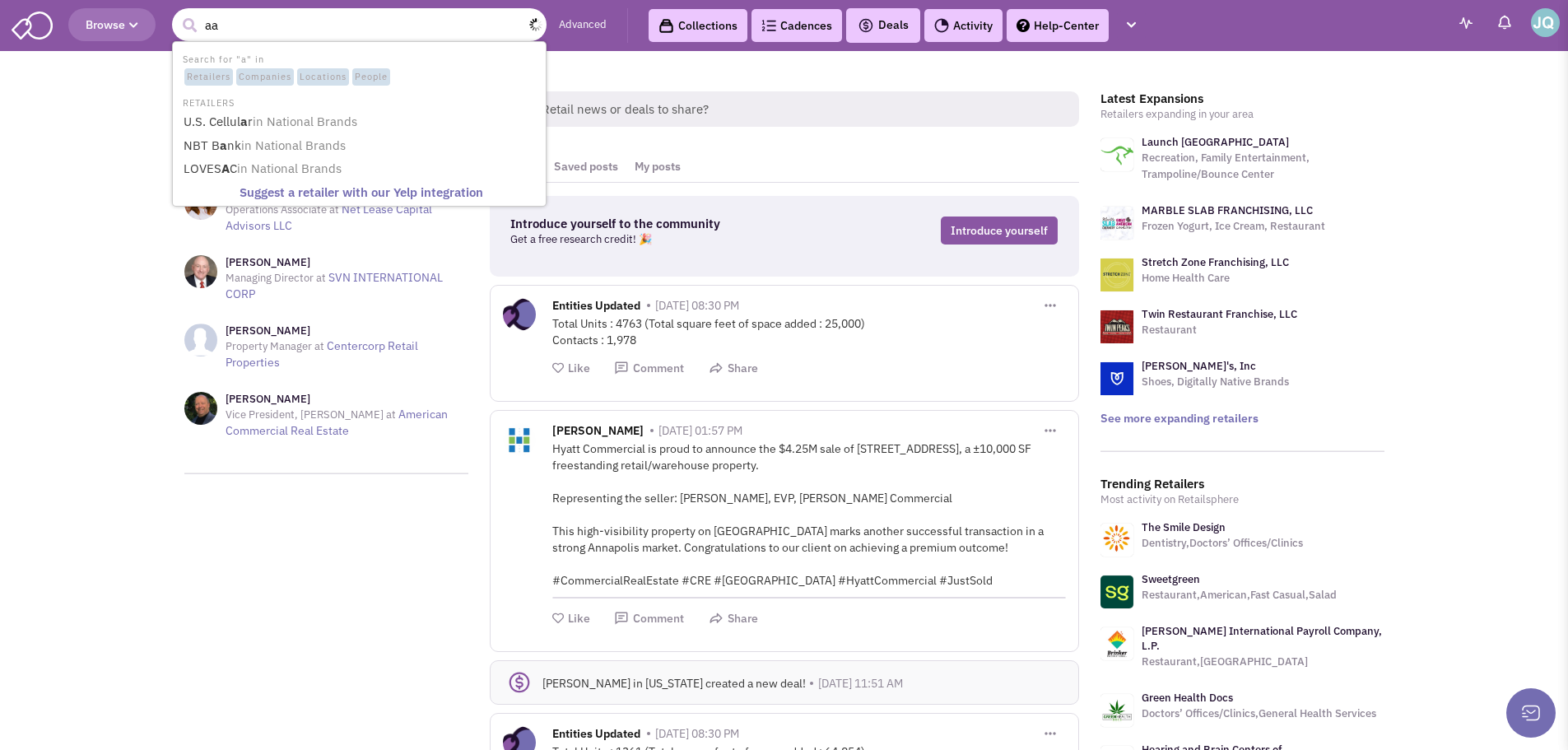
type input "aar"
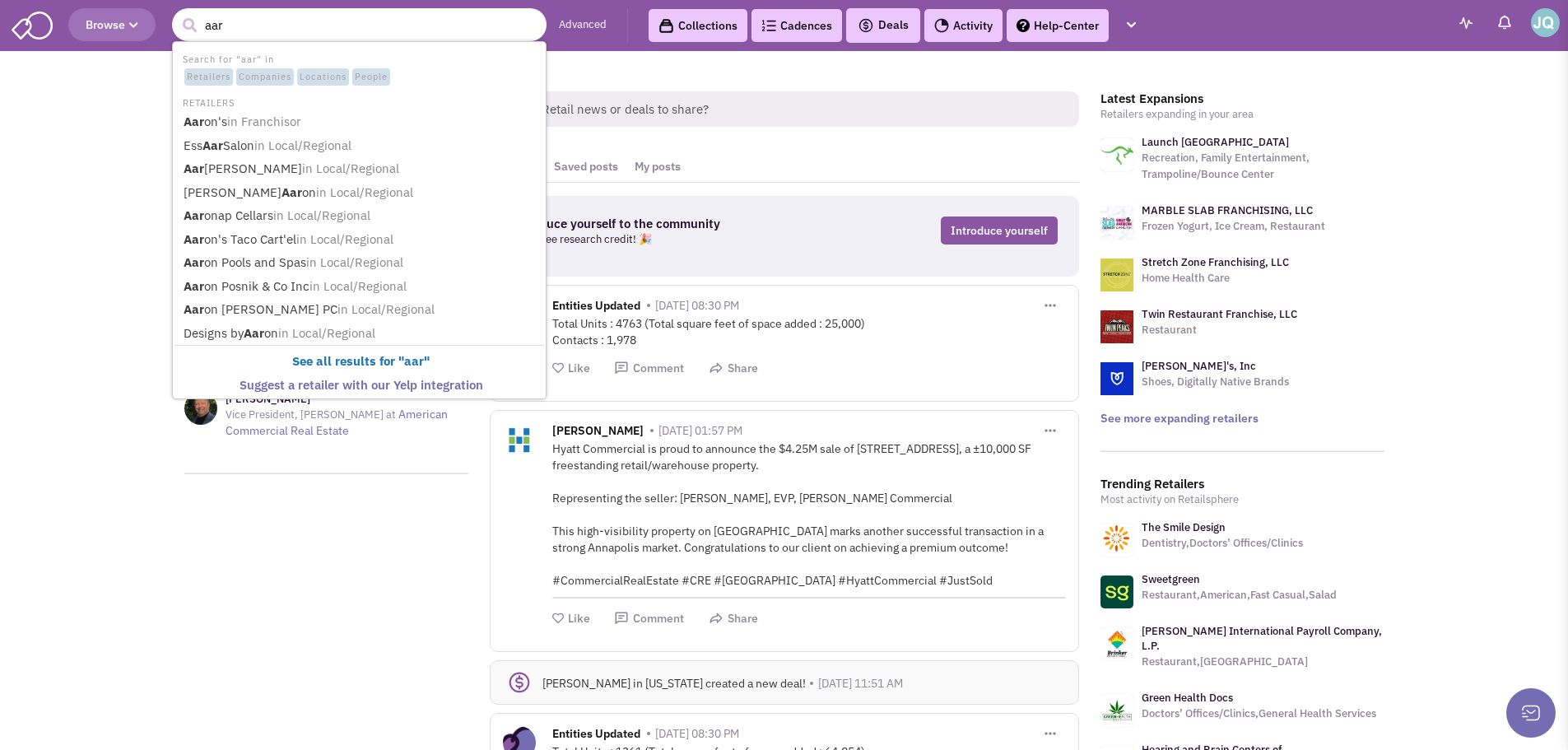
drag, startPoint x: 298, startPoint y: 95, endPoint x: 292, endPoint y: 104, distance: 10.8
click at [294, 102] on li "RETAILERS" at bounding box center [359, 102] width 370 height 17
click at [285, 121] on span "in Franchisor" at bounding box center [264, 121] width 74 height 15
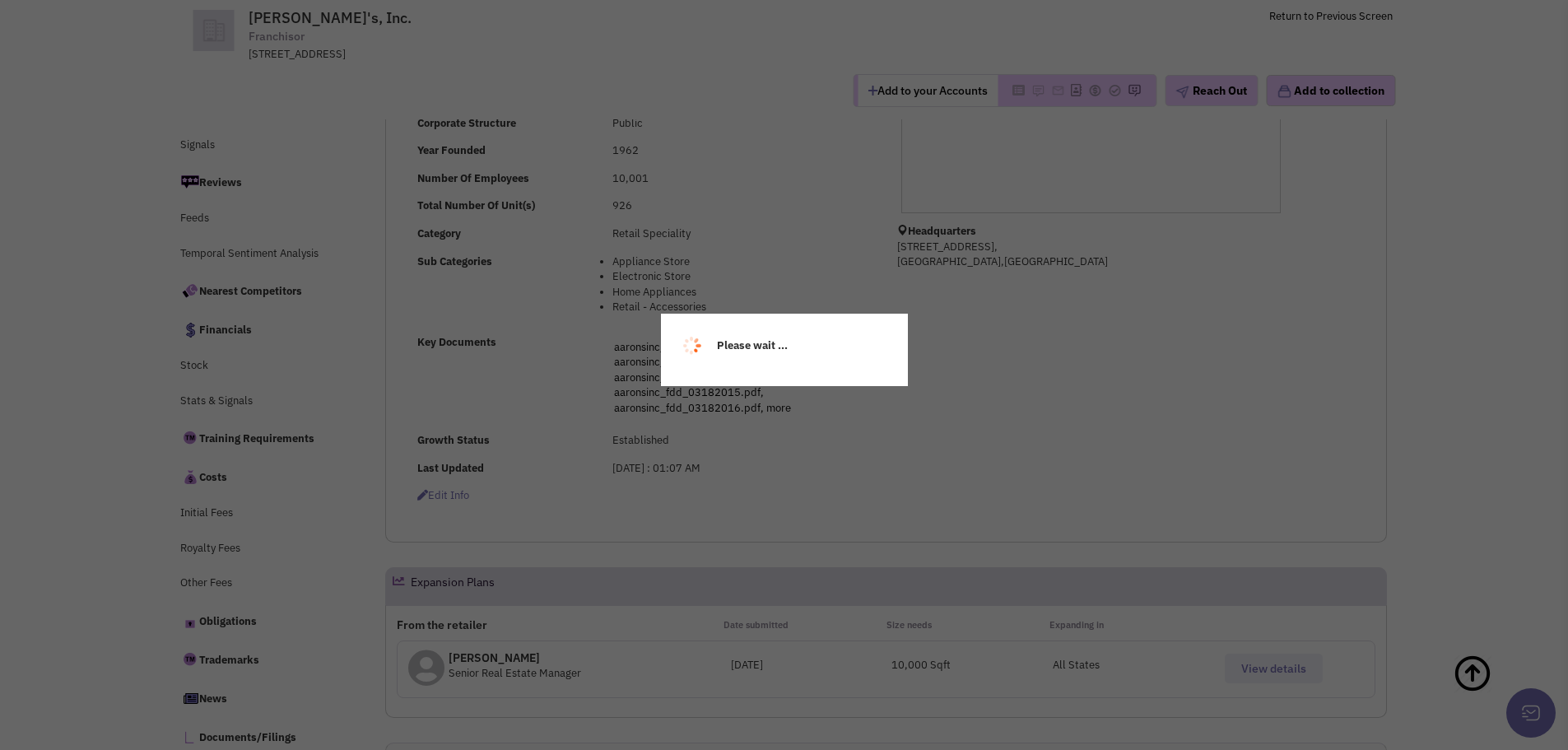
scroll to position [412, 0]
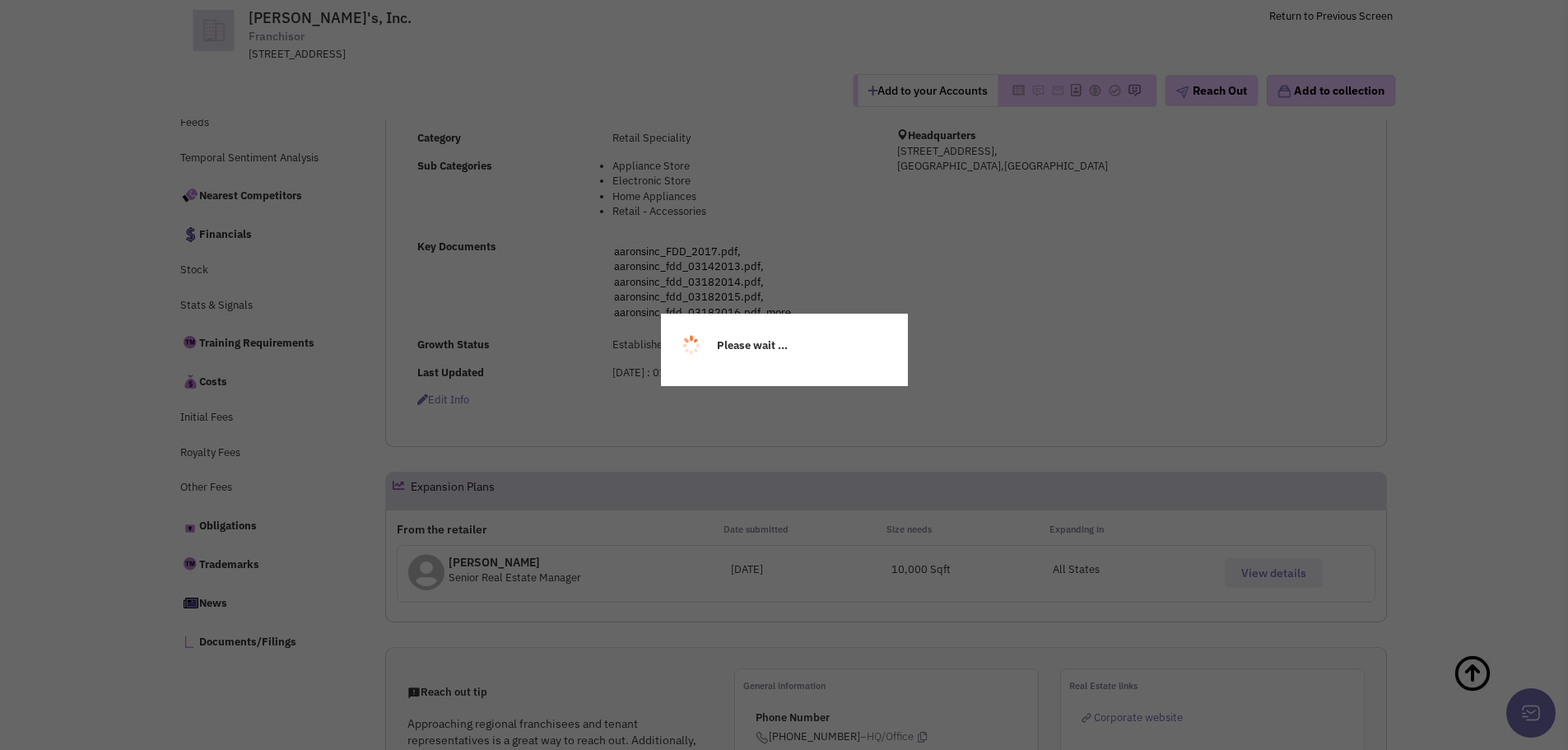
select select
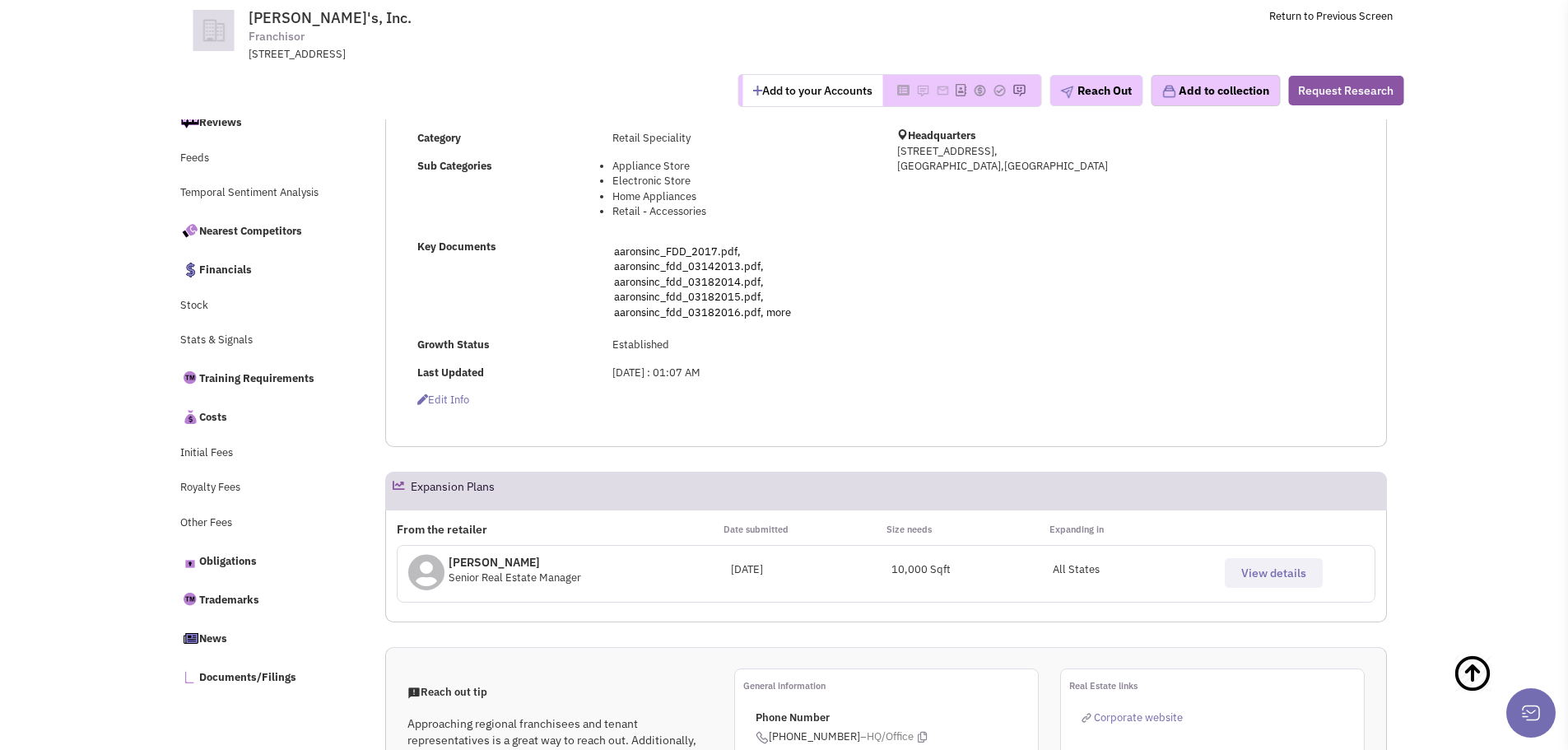
select select
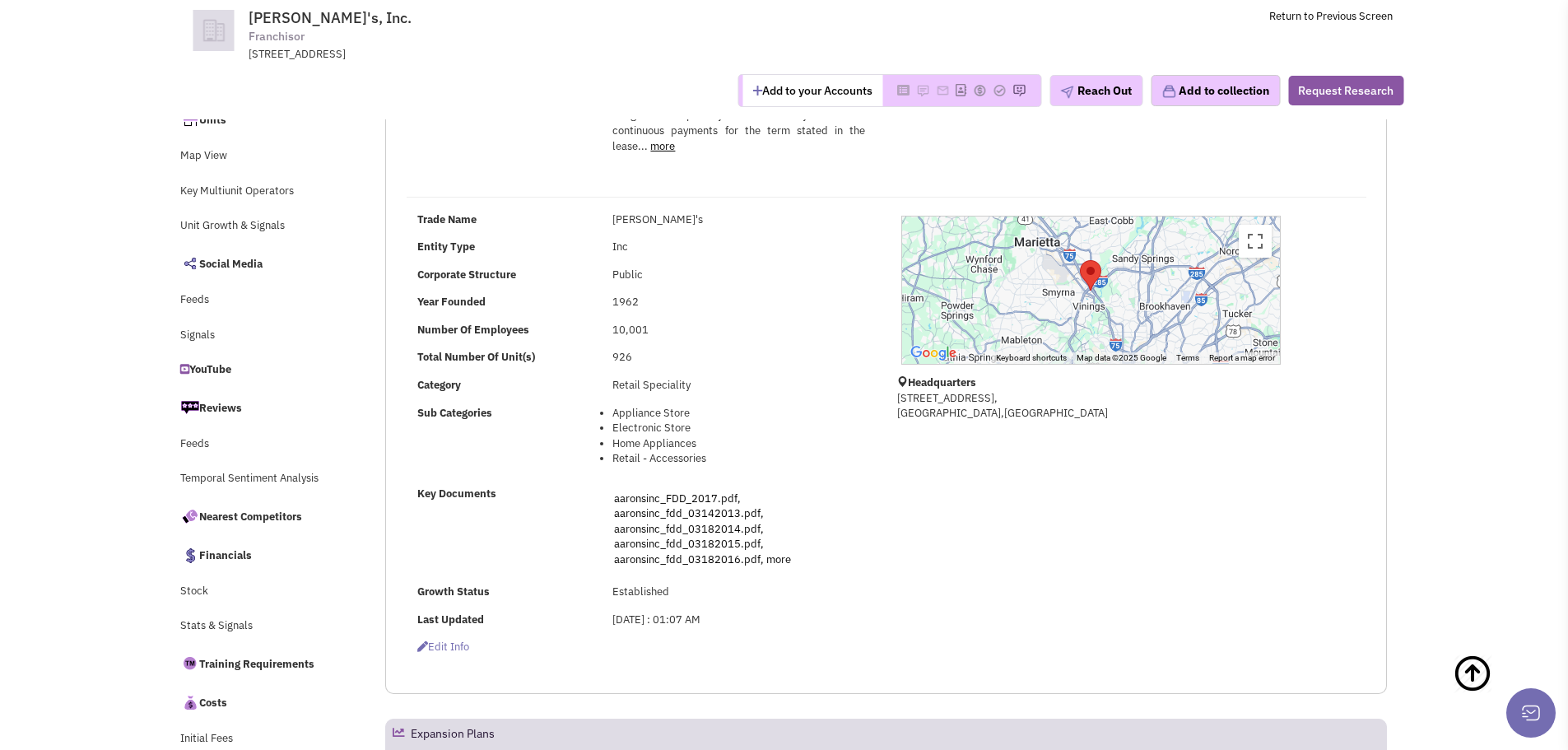
scroll to position [0, 0]
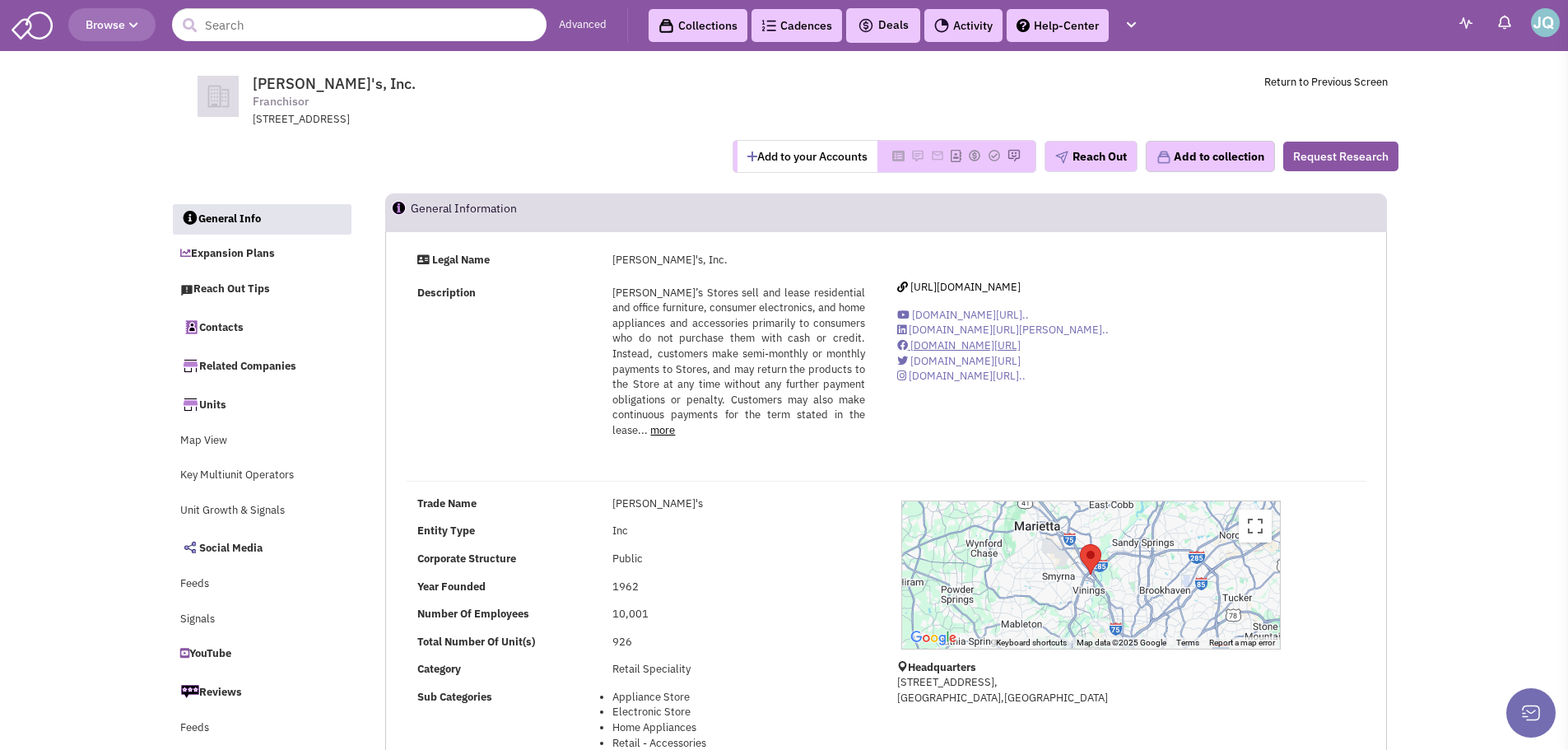
click at [988, 341] on span "www.facebook.com/aaronsinc" at bounding box center [965, 345] width 110 height 14
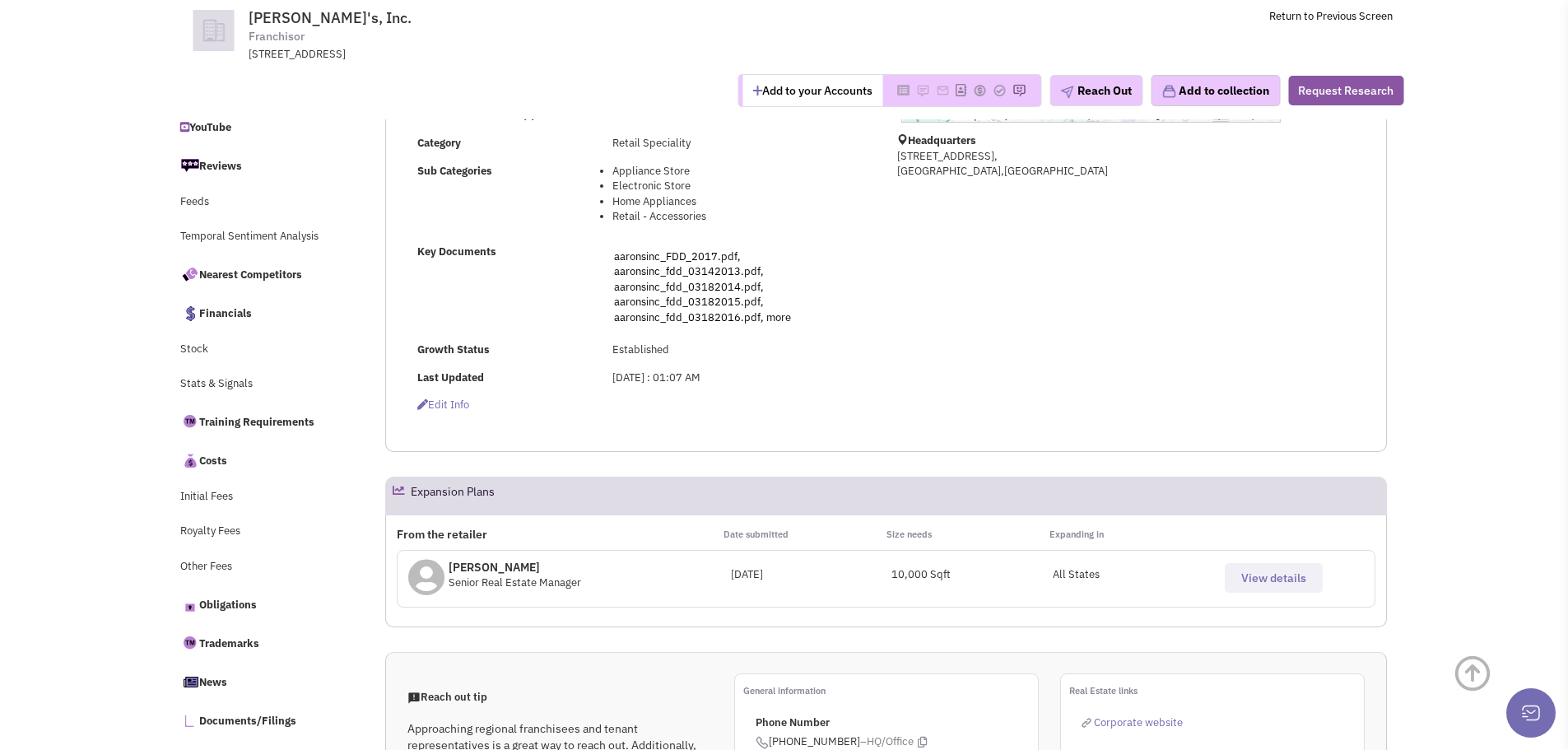
scroll to position [412, 0]
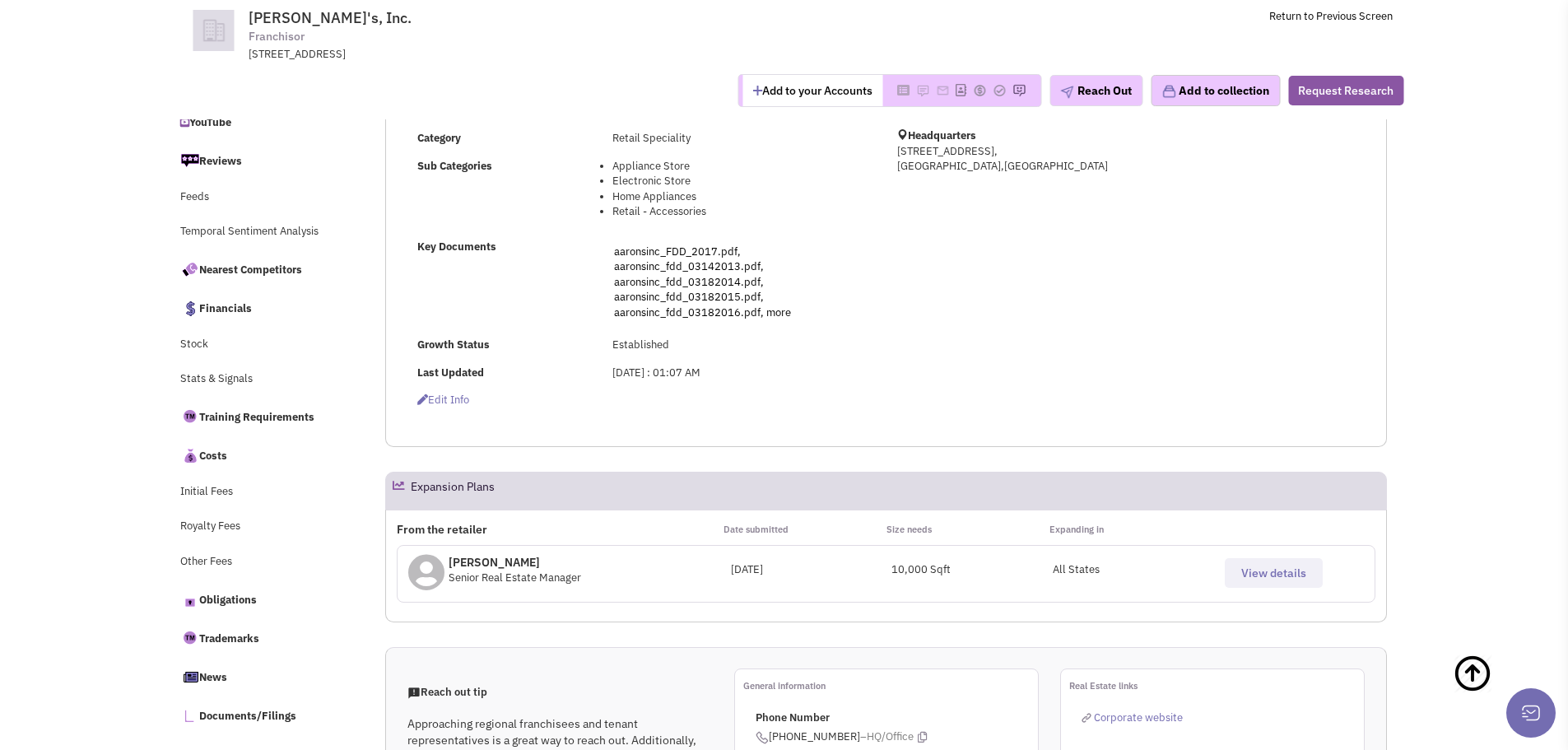
drag, startPoint x: 1273, startPoint y: 554, endPoint x: 1269, endPoint y: 563, distance: 9.8
click at [1271, 557] on div "View details" at bounding box center [1294, 567] width 161 height 42
click at [1268, 566] on button "View details" at bounding box center [1273, 572] width 98 height 30
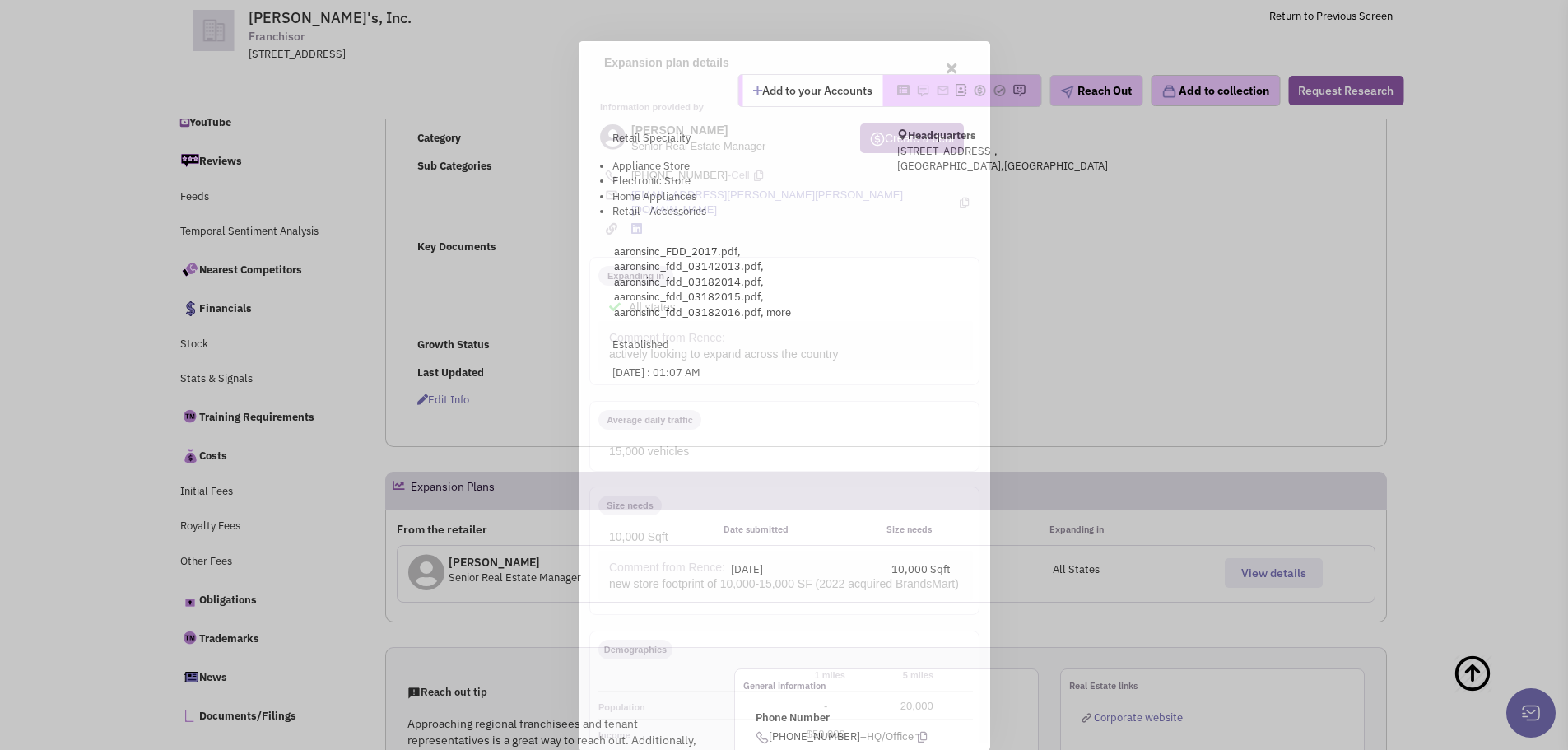
scroll to position [0, 0]
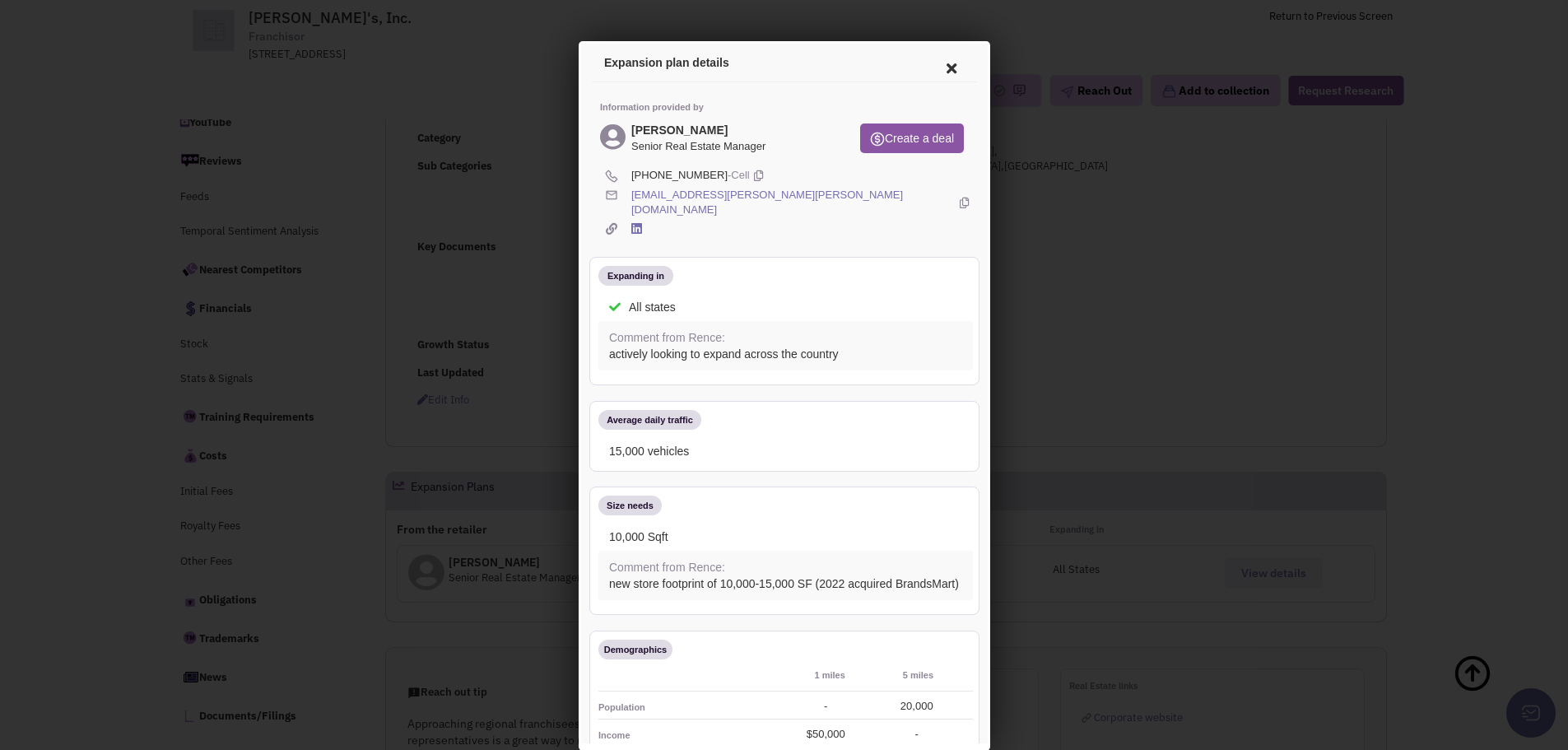
click at [1166, 364] on div at bounding box center [784, 375] width 1568 height 750
click at [935, 66] on icon at bounding box center [948, 65] width 35 height 39
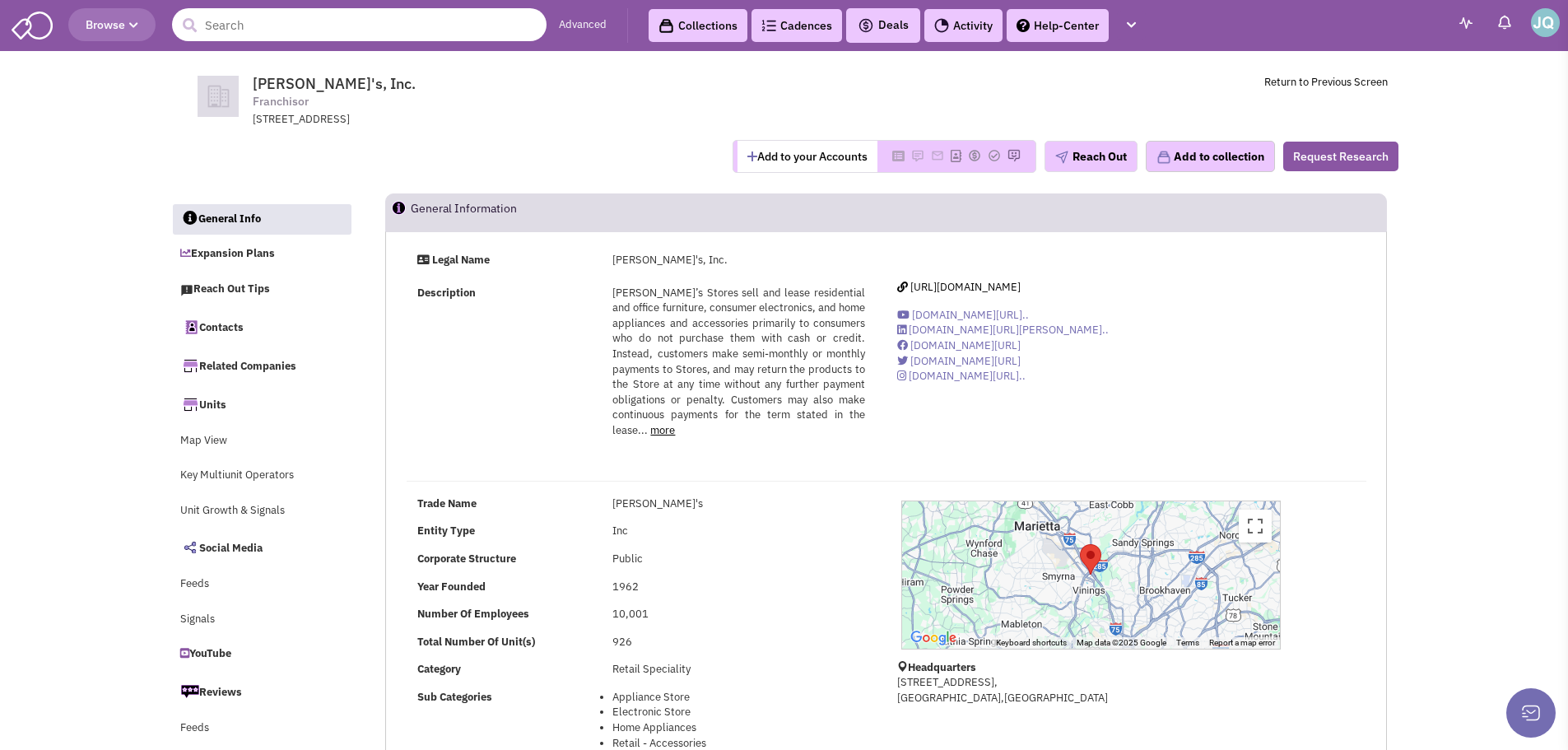
click at [361, 37] on input "text" at bounding box center [359, 25] width 374 height 33
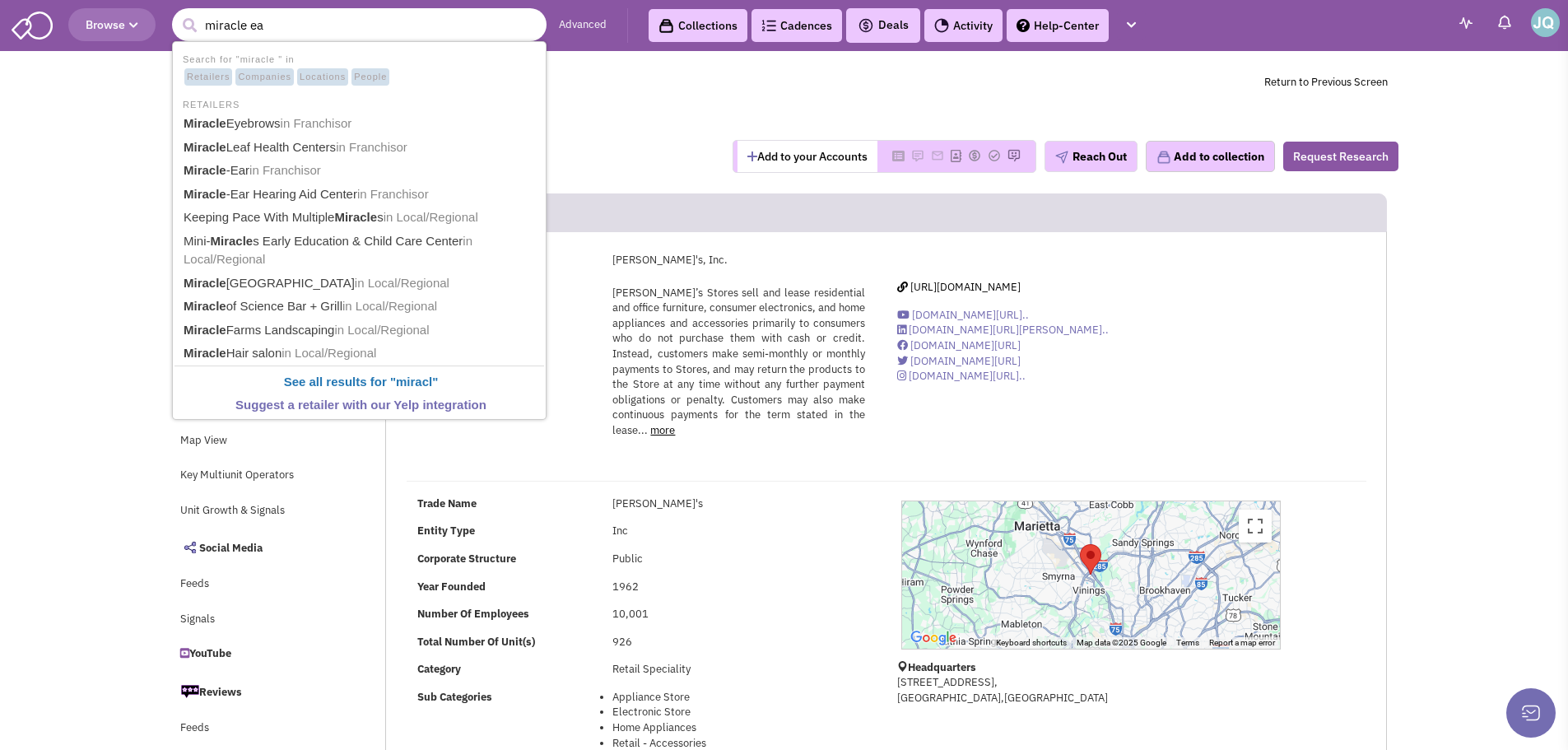
type input "miracle ear"
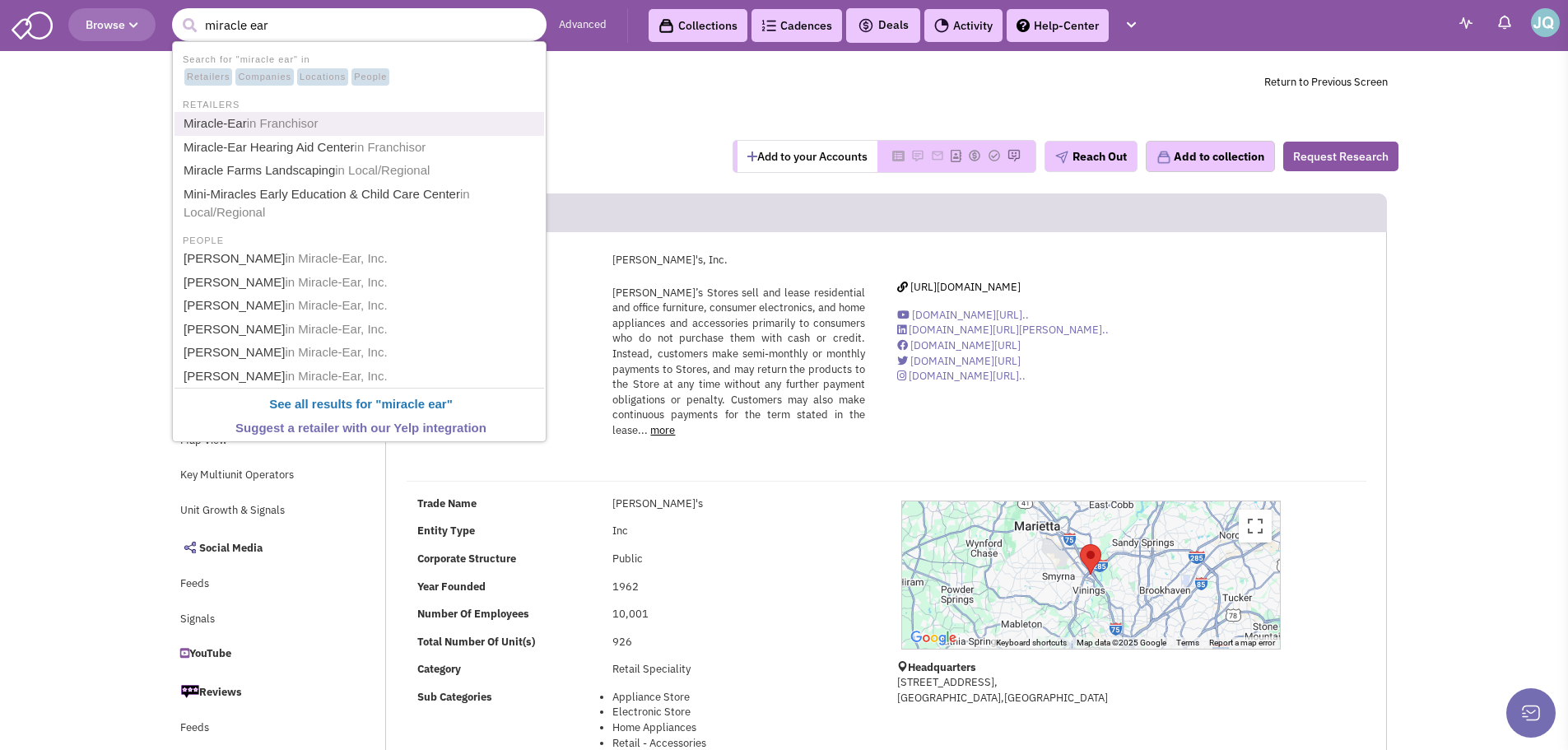
click at [301, 117] on span "in Franchisor" at bounding box center [282, 123] width 72 height 14
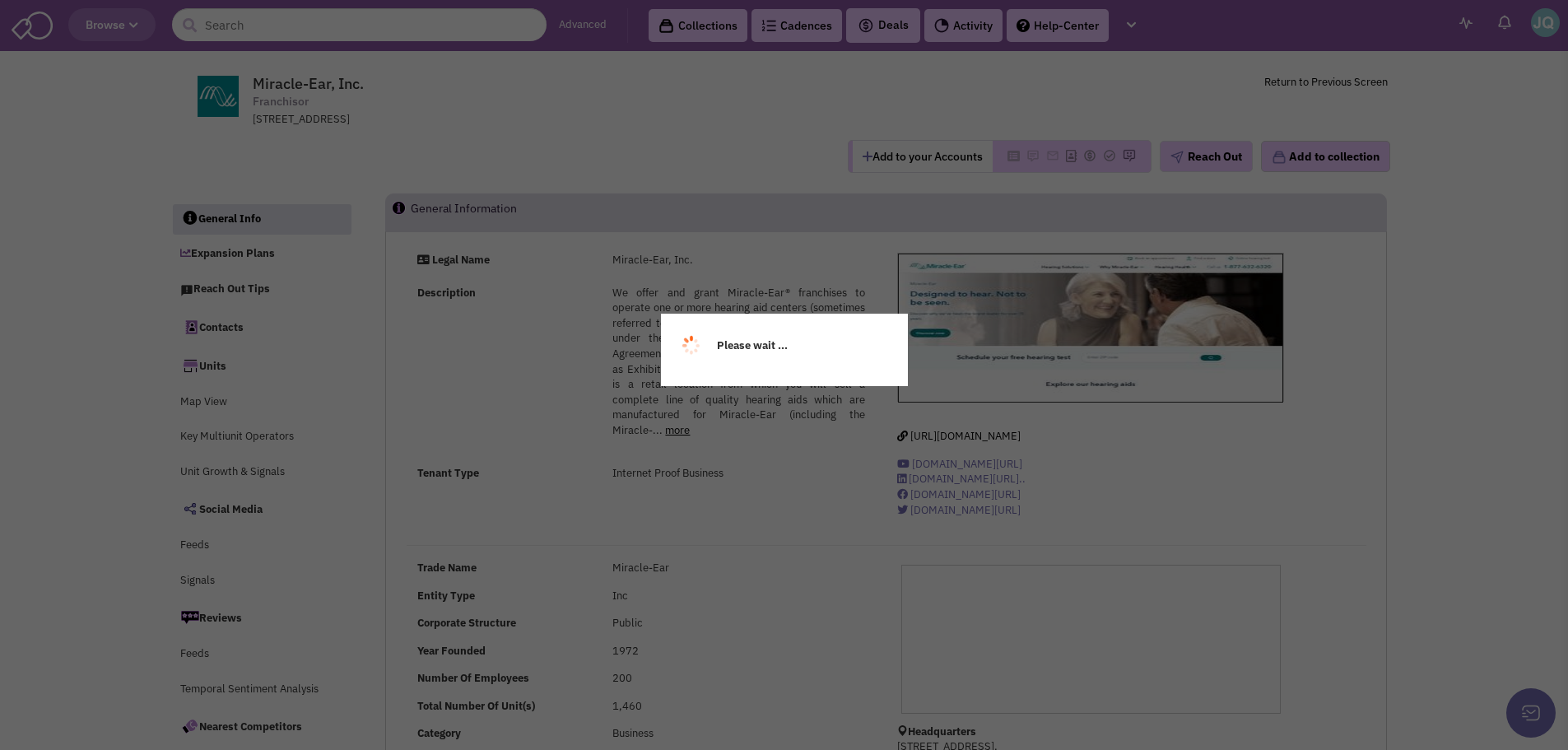
select select
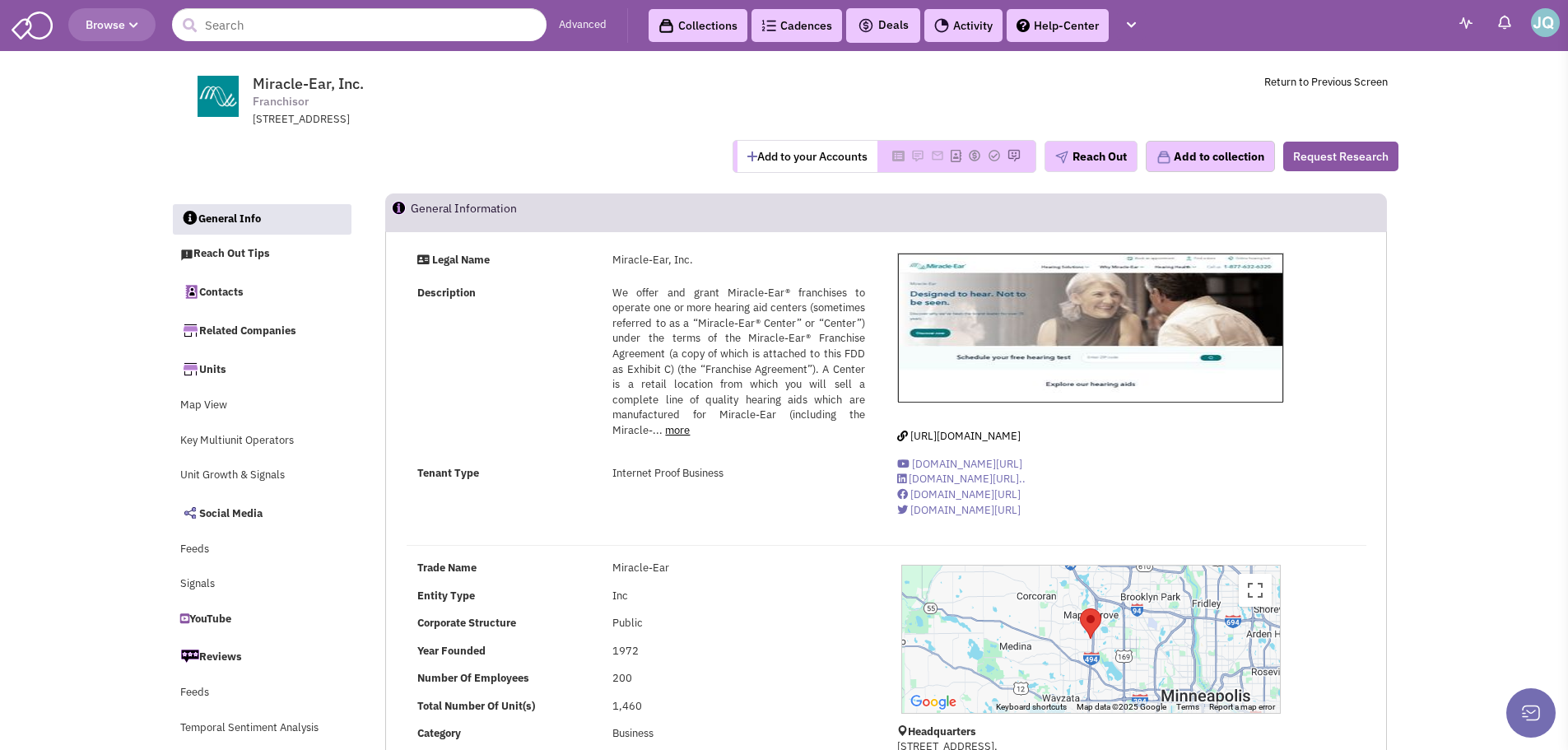
click at [132, 30] on icon "button" at bounding box center [133, 25] width 9 height 10
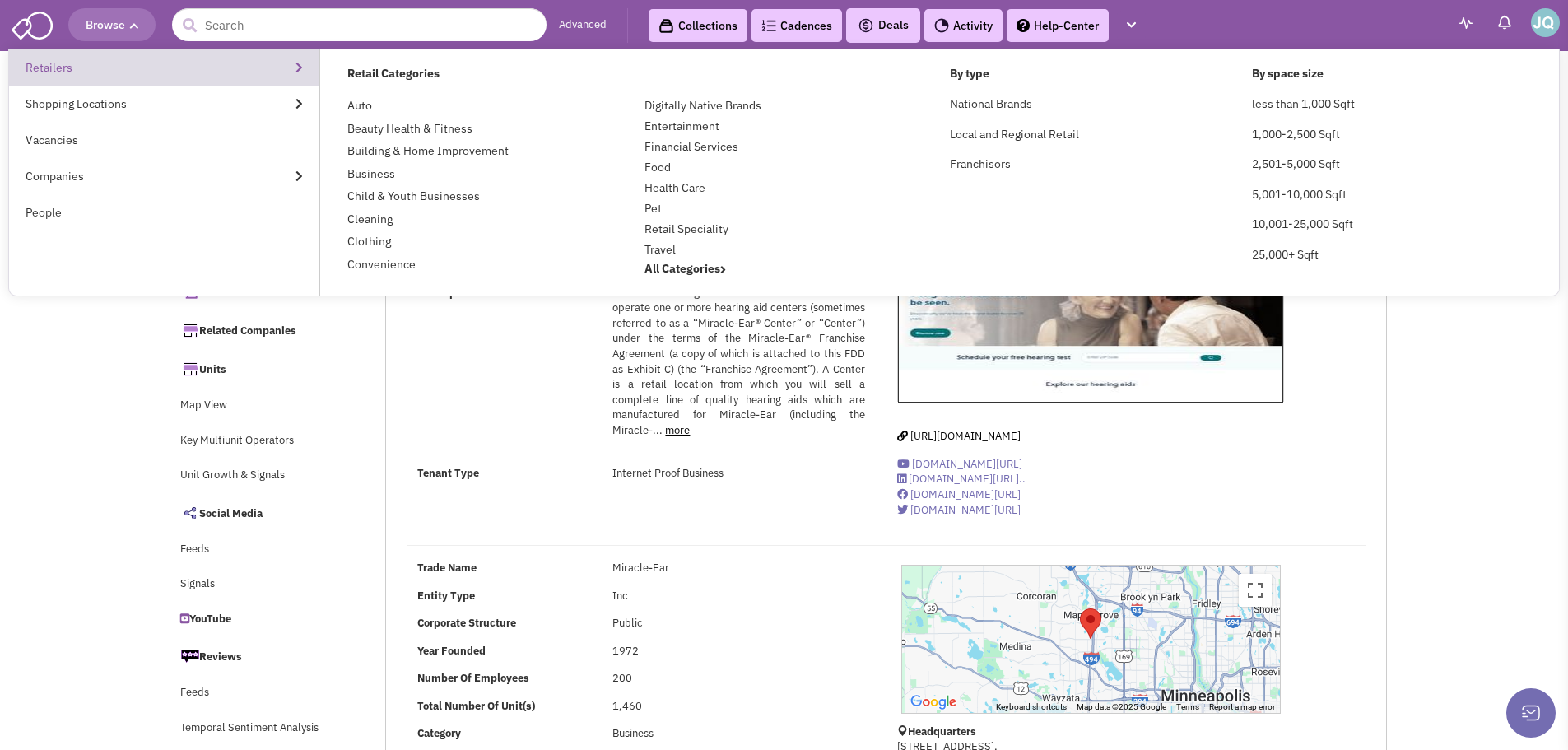
click at [130, 62] on link "Retailers" at bounding box center [163, 67] width 310 height 36
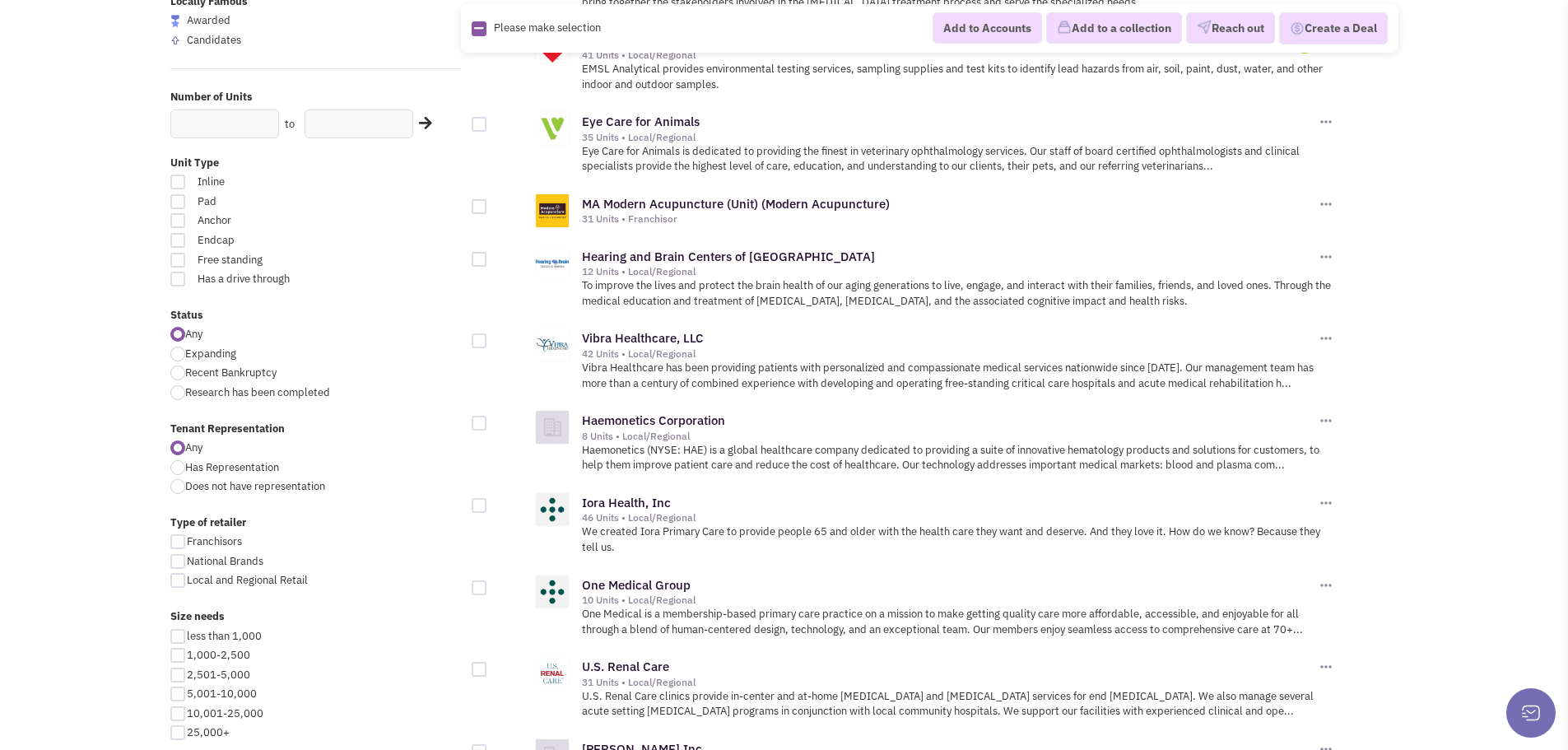
scroll to position [329, 0]
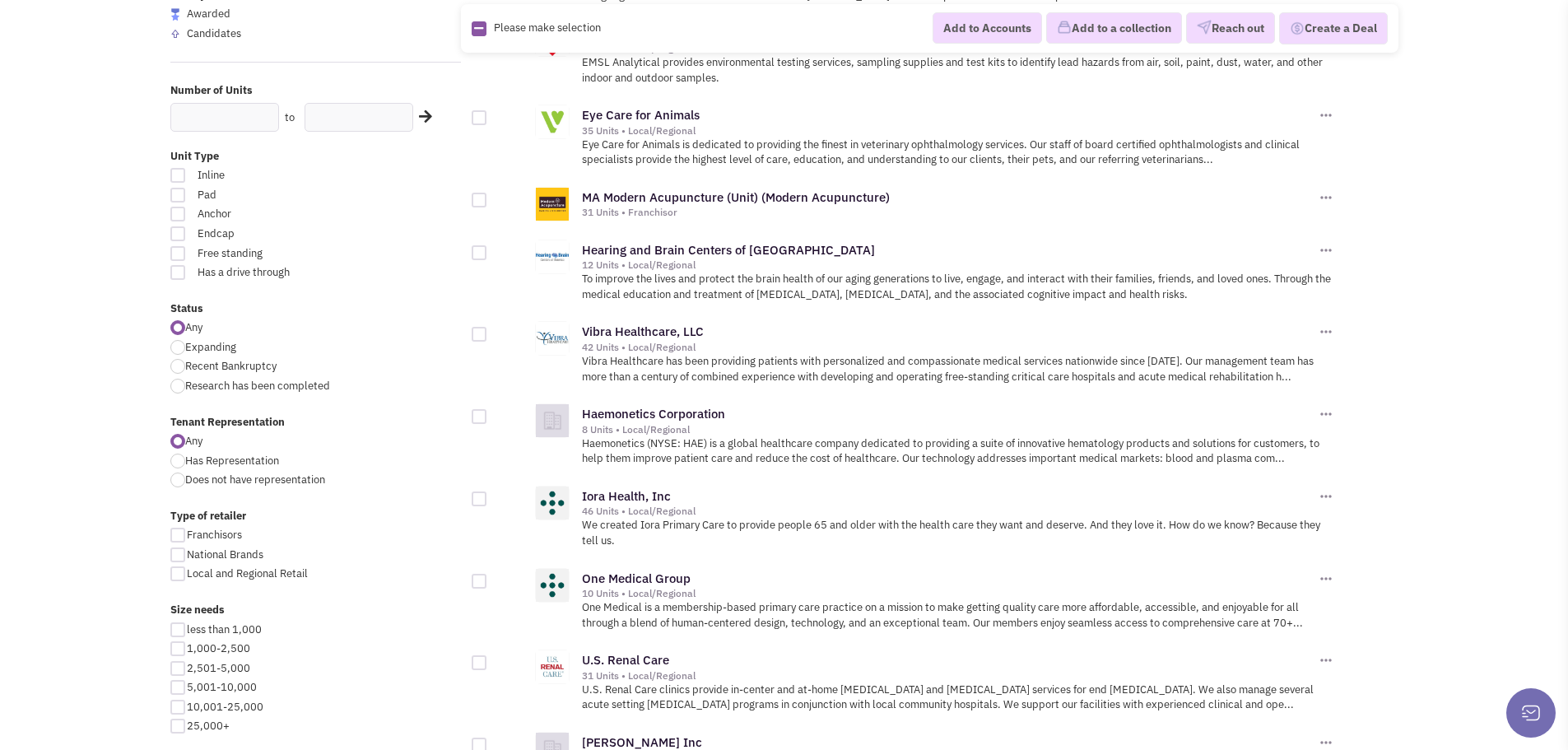
click at [171, 351] on div at bounding box center [177, 347] width 14 height 14
click at [185, 351] on input "Expanding" at bounding box center [190, 348] width 11 height 11
radio input "true"
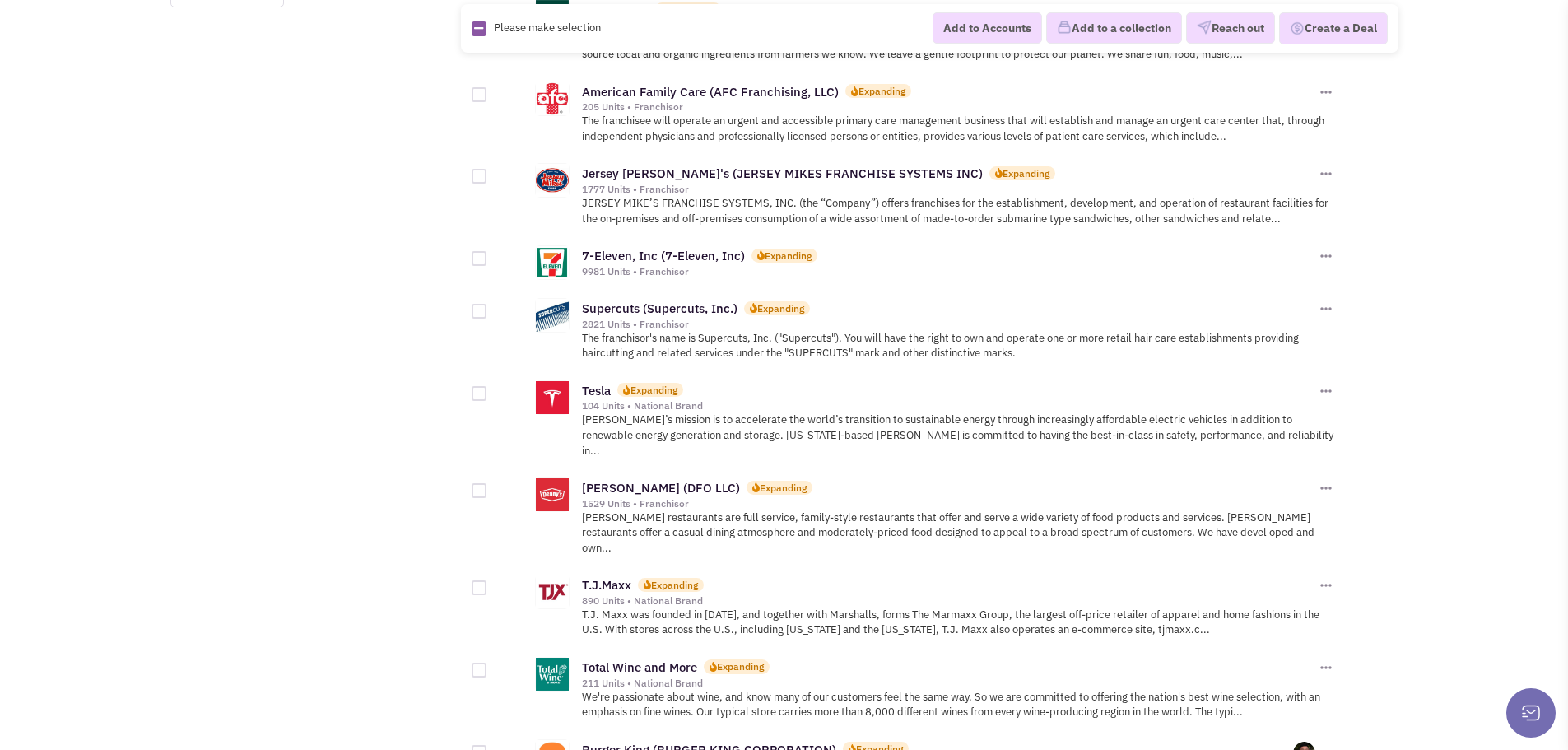
scroll to position [1729, 0]
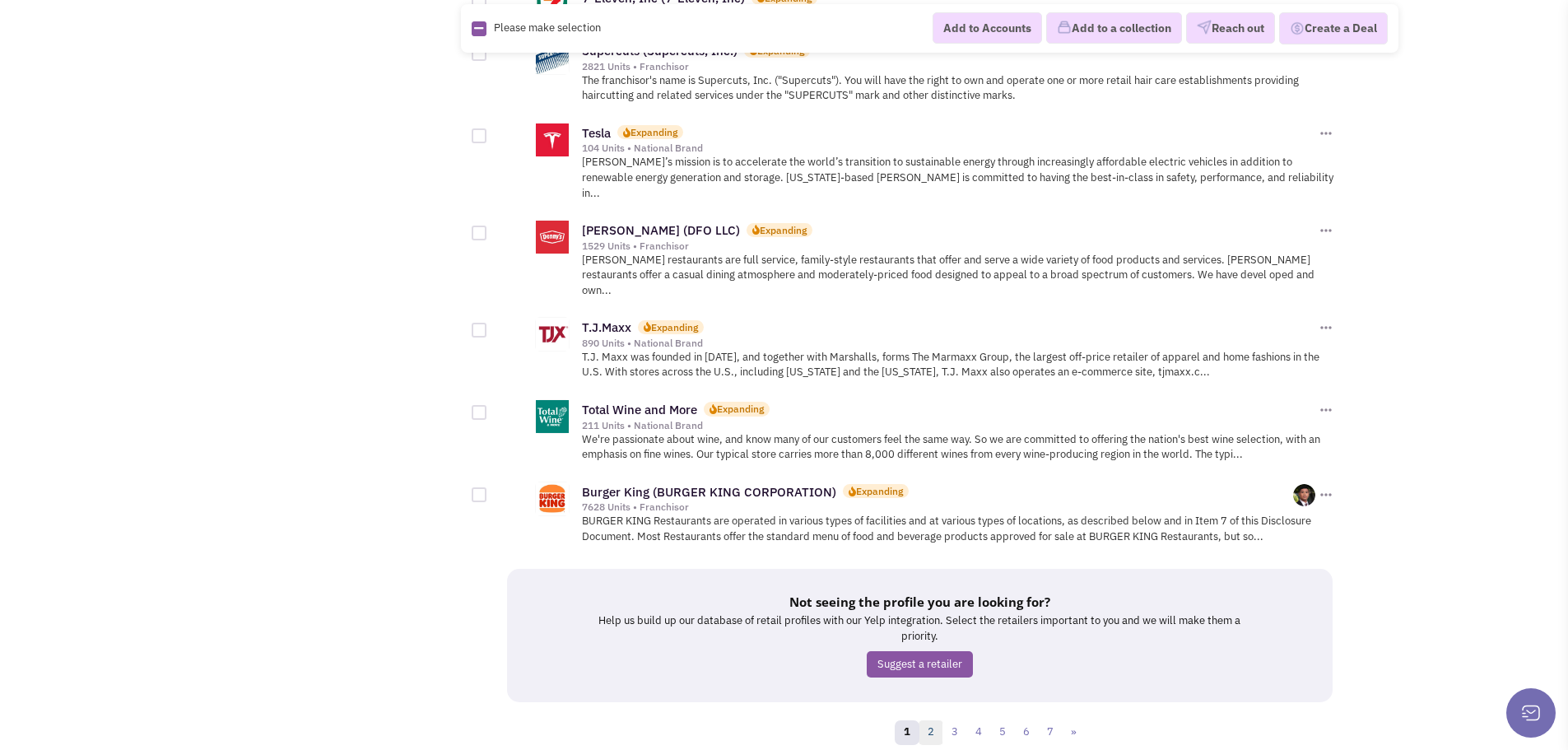
click at [935, 720] on link "2" at bounding box center [931, 733] width 25 height 25
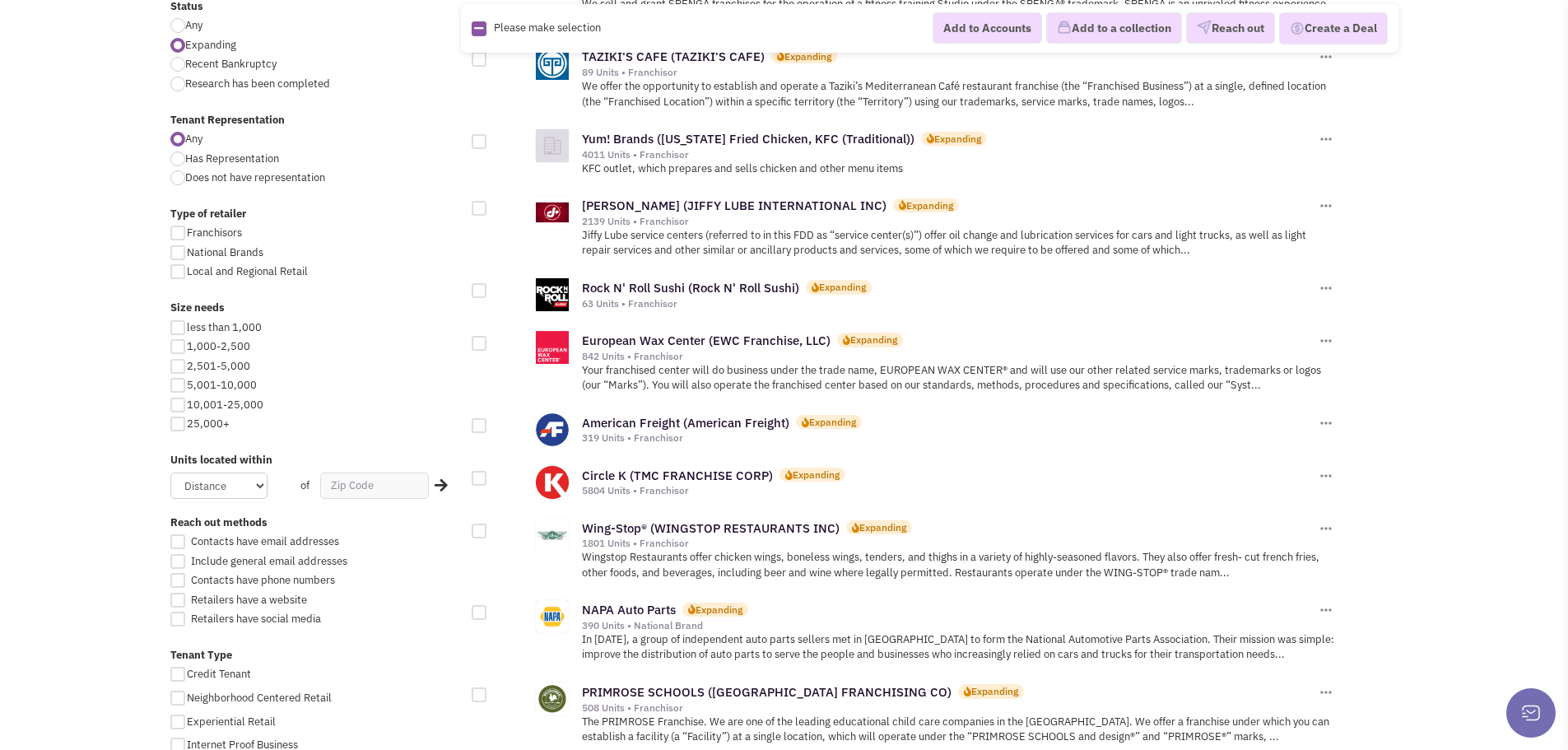
scroll to position [659, 0]
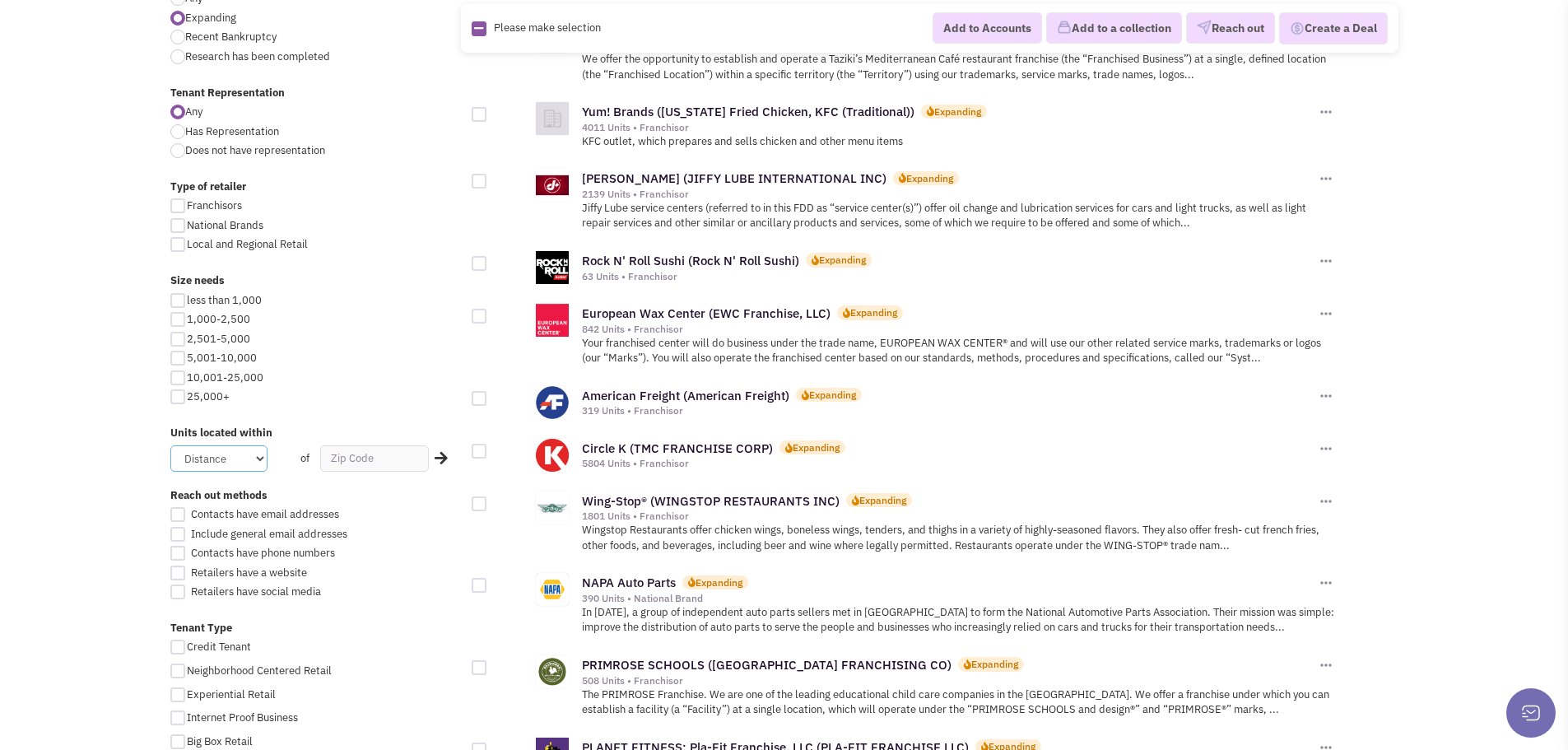
click at [243, 459] on select "Distance 1 Mile 5 Miles 10 Miles 20 Miles 50 Miles" at bounding box center [218, 458] width 97 height 26
select select "10"
click at [170, 446] on select "Distance 1 Mile 5 Miles 10 Miles 20 Miles 50 Miles" at bounding box center [218, 458] width 97 height 26
click at [350, 451] on input "text" at bounding box center [374, 458] width 109 height 26
click at [374, 465] on input "text" at bounding box center [374, 458] width 109 height 26
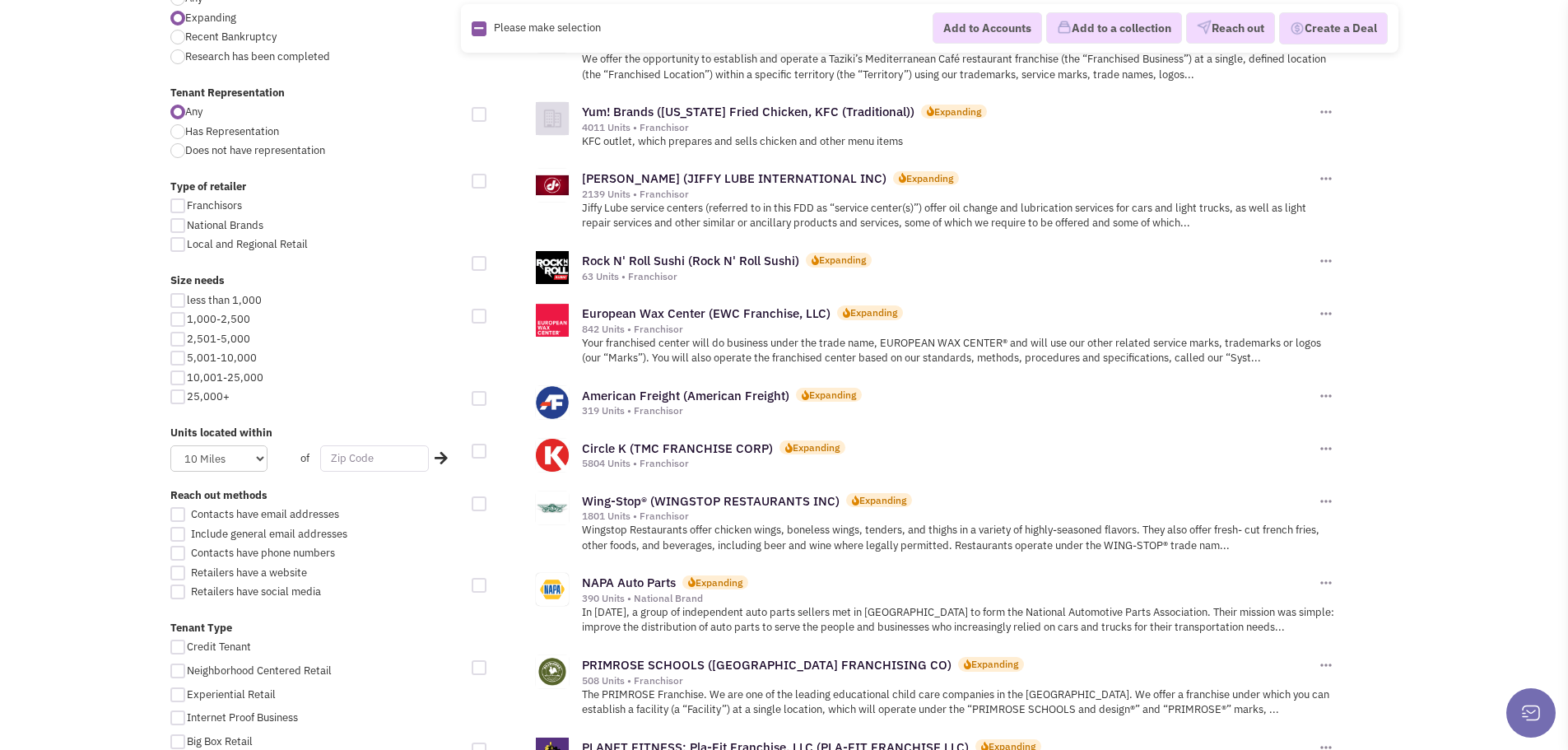
paste input "03773"
type input "03773"
click at [446, 458] on icon at bounding box center [442, 457] width 13 height 14
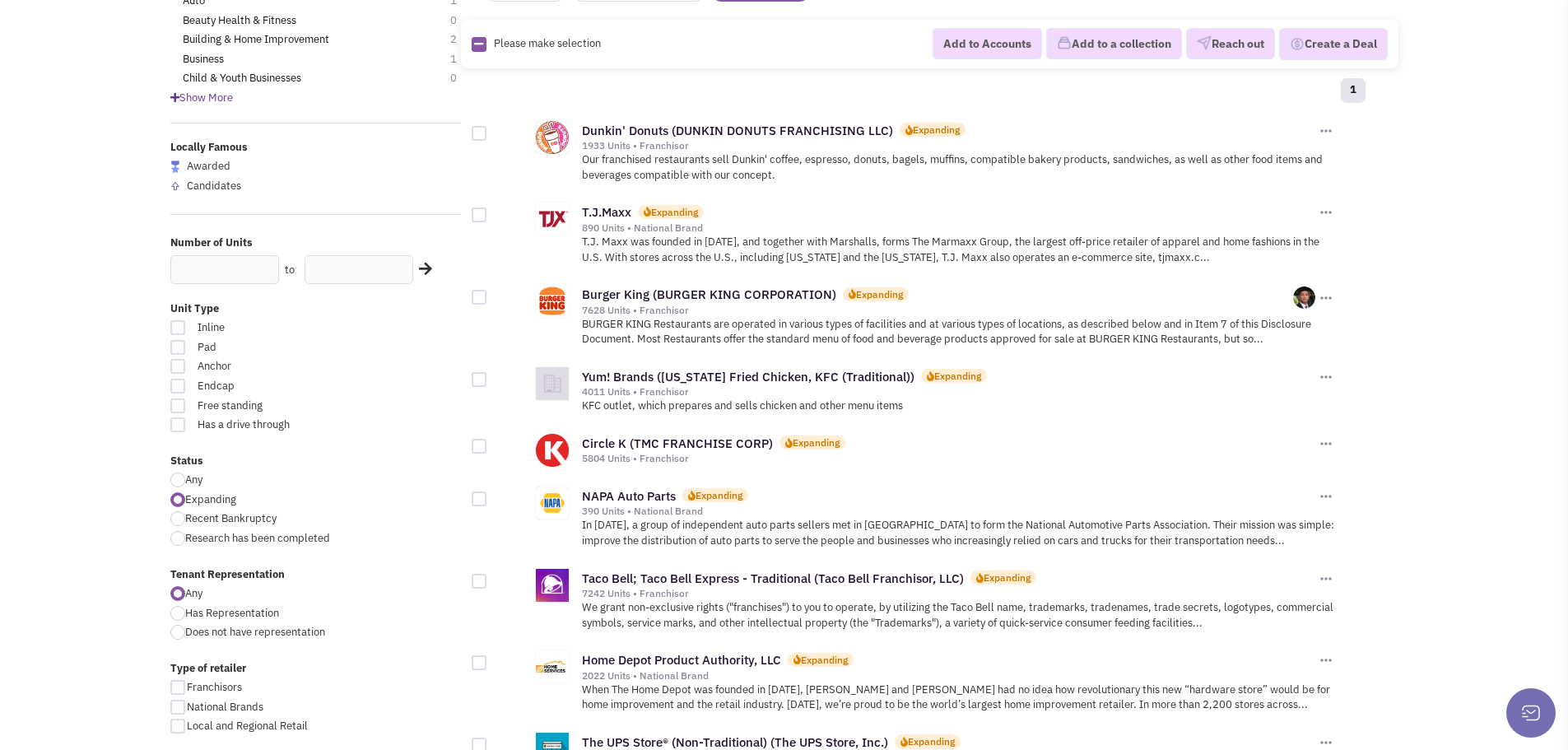
scroll to position [83, 0]
